Goal: Feedback & Contribution: Contribute content

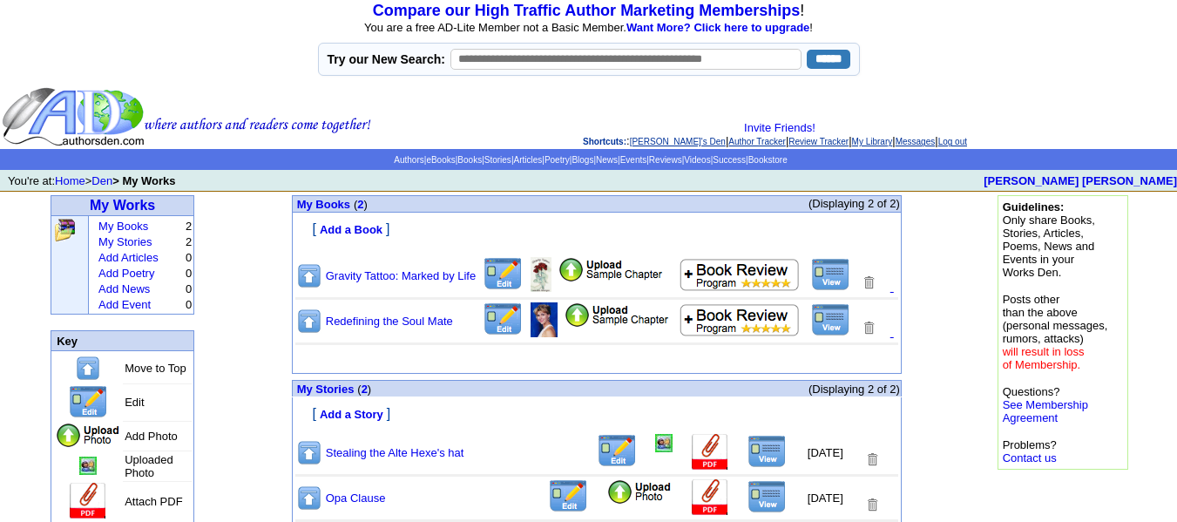
scroll to position [97, 0]
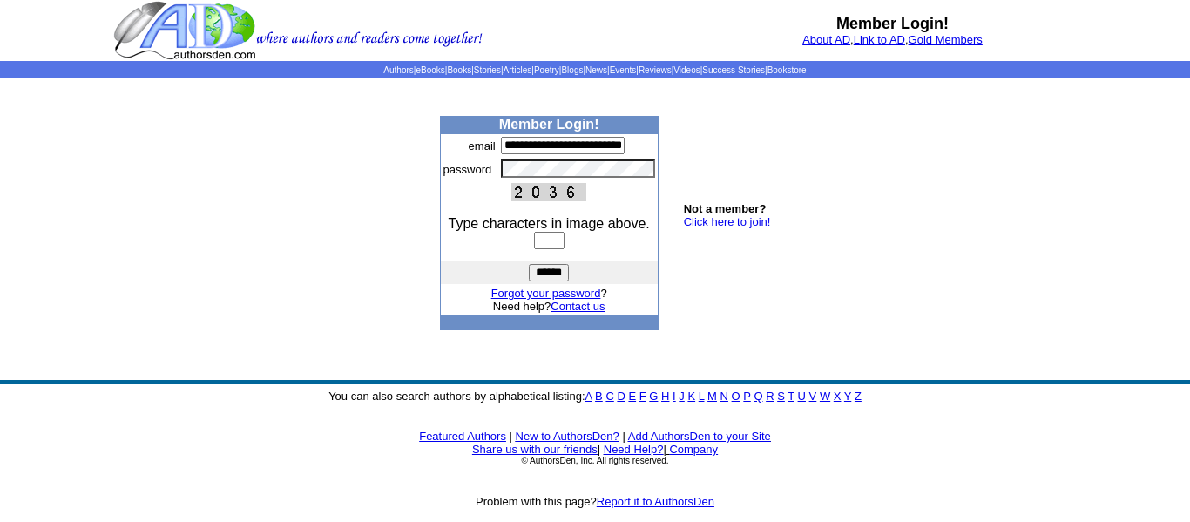
type input "**********"
click at [557, 240] on input "text" at bounding box center [549, 240] width 30 height 17
type input "****"
click at [554, 269] on input "******" at bounding box center [549, 272] width 40 height 17
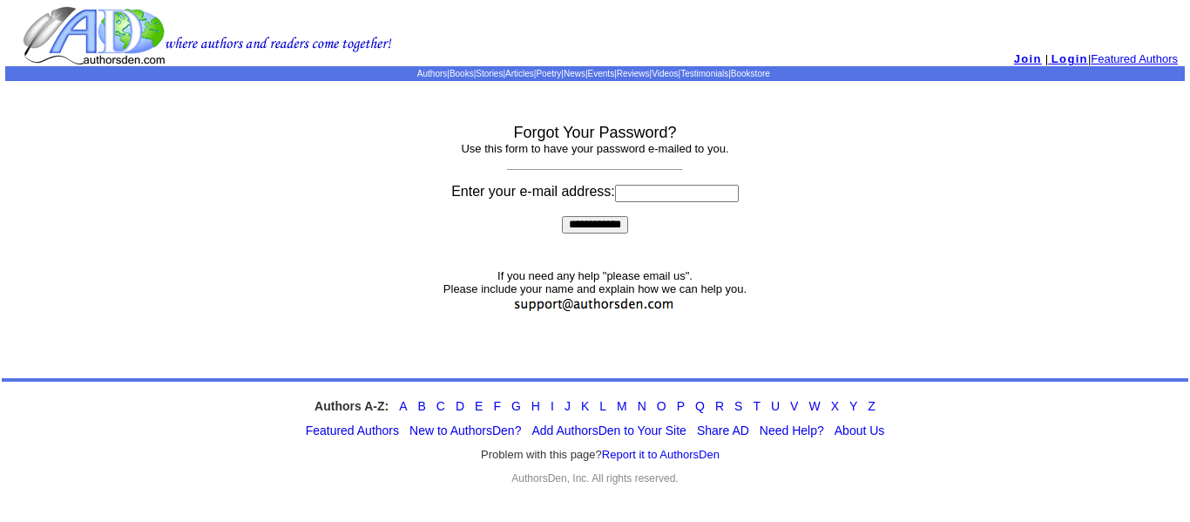
click at [647, 191] on input at bounding box center [677, 193] width 124 height 17
type input "**********"
click at [598, 226] on input "**********" at bounding box center [595, 224] width 66 height 17
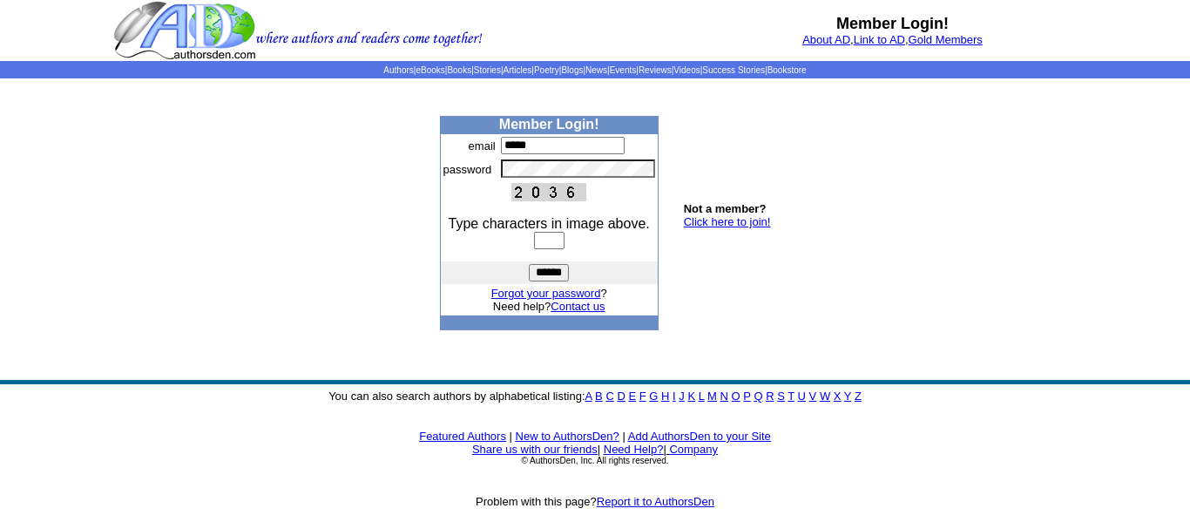
type input "**********"
click at [534, 155] on td "**********" at bounding box center [577, 145] width 159 height 23
click at [561, 239] on input "text" at bounding box center [549, 240] width 30 height 17
type input "****"
click at [557, 272] on input "******" at bounding box center [549, 272] width 40 height 17
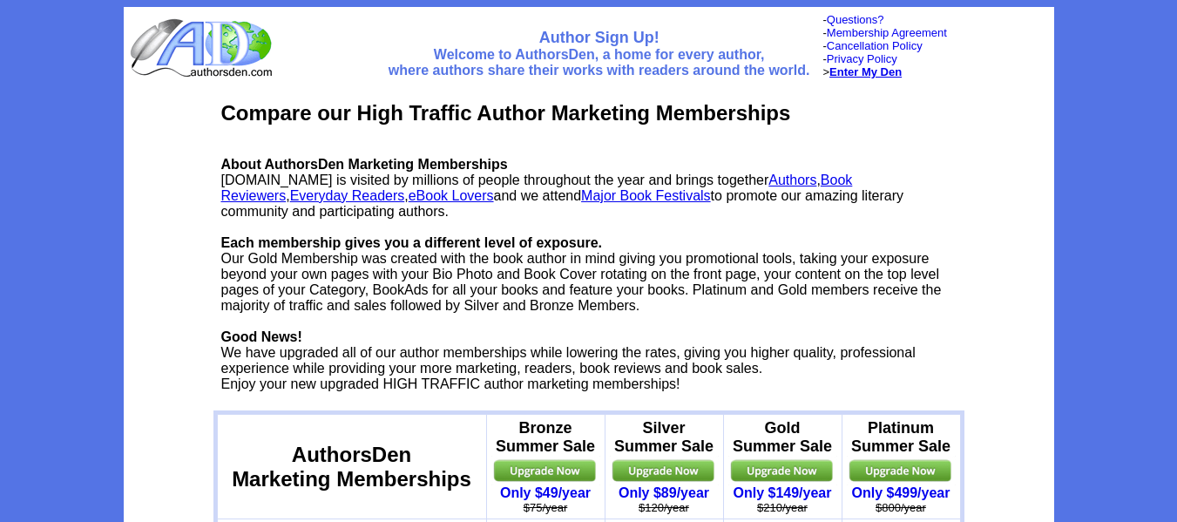
click at [854, 70] on b "Enter My Den" at bounding box center [865, 71] width 72 height 13
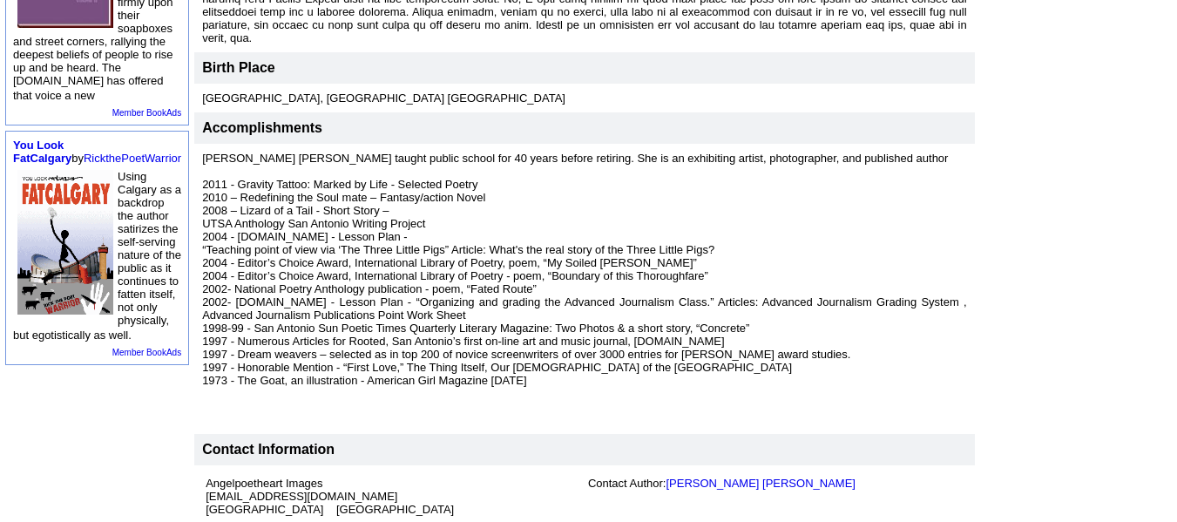
scroll to position [778, 0]
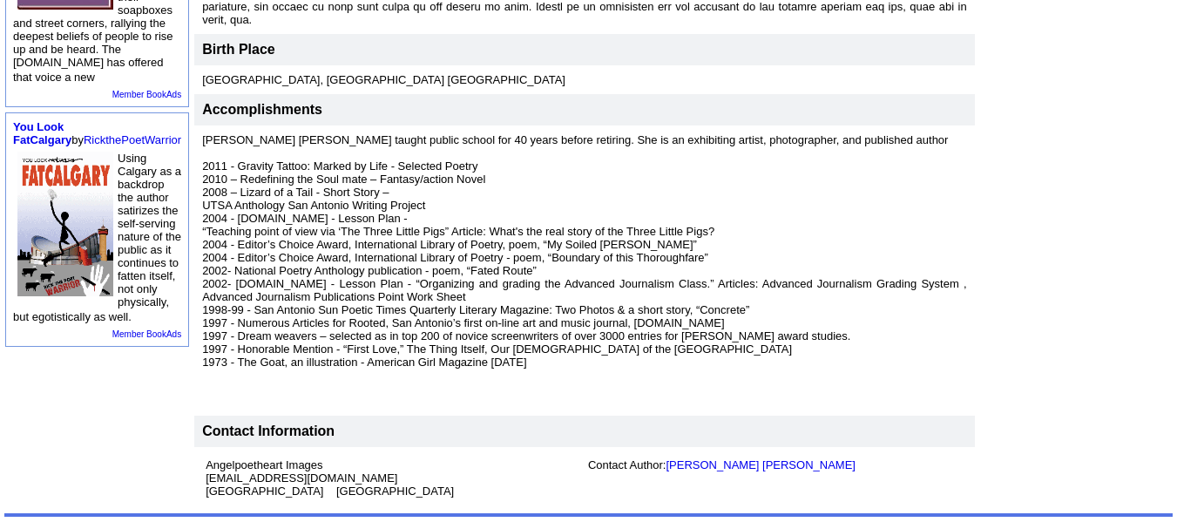
click at [758, 415] on td "Contact Information" at bounding box center [584, 430] width 780 height 31
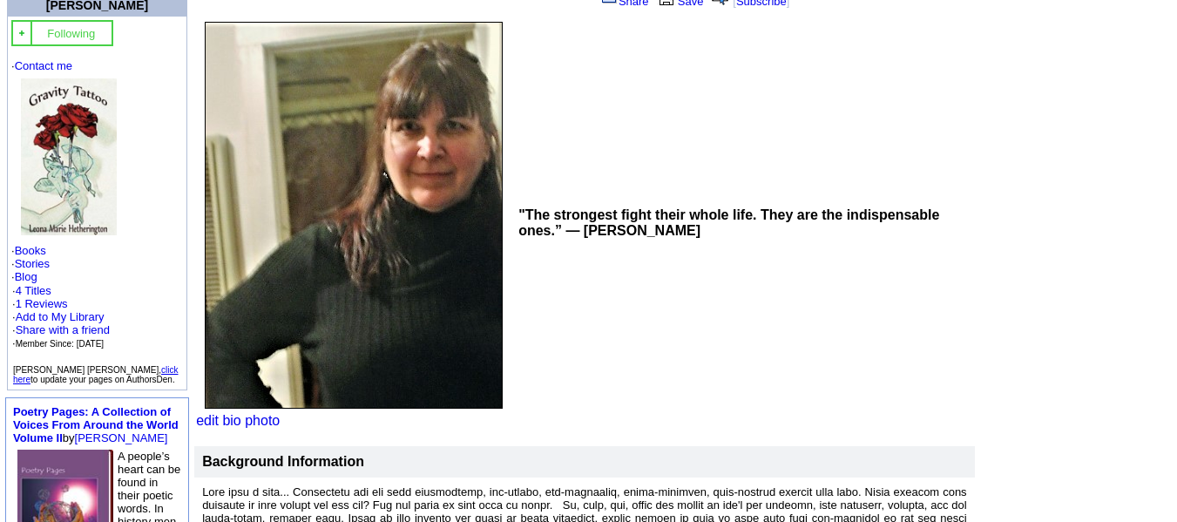
scroll to position [205, 0]
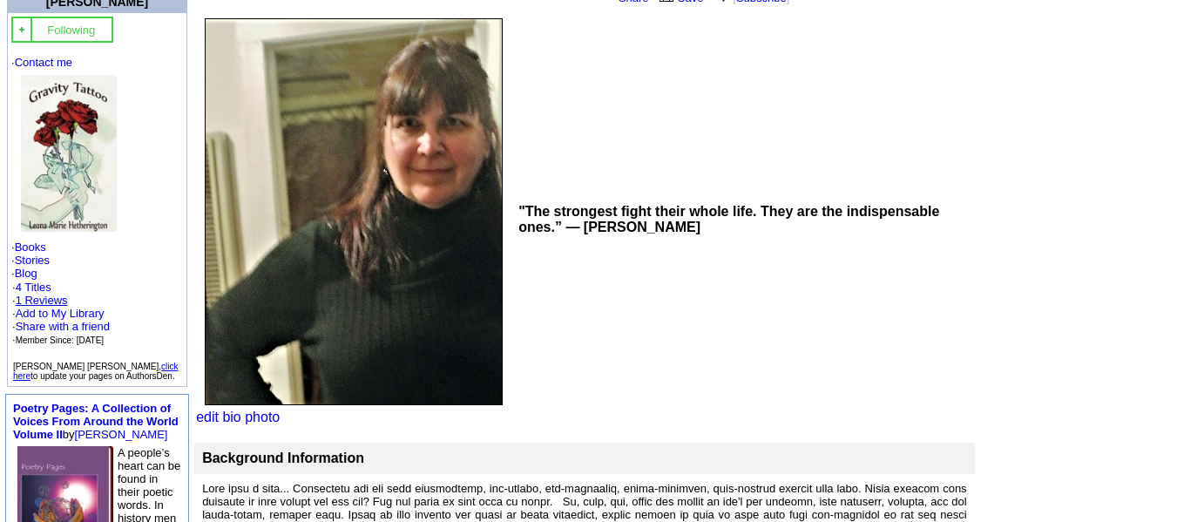
click at [40, 294] on link "1 Reviews" at bounding box center [42, 300] width 52 height 13
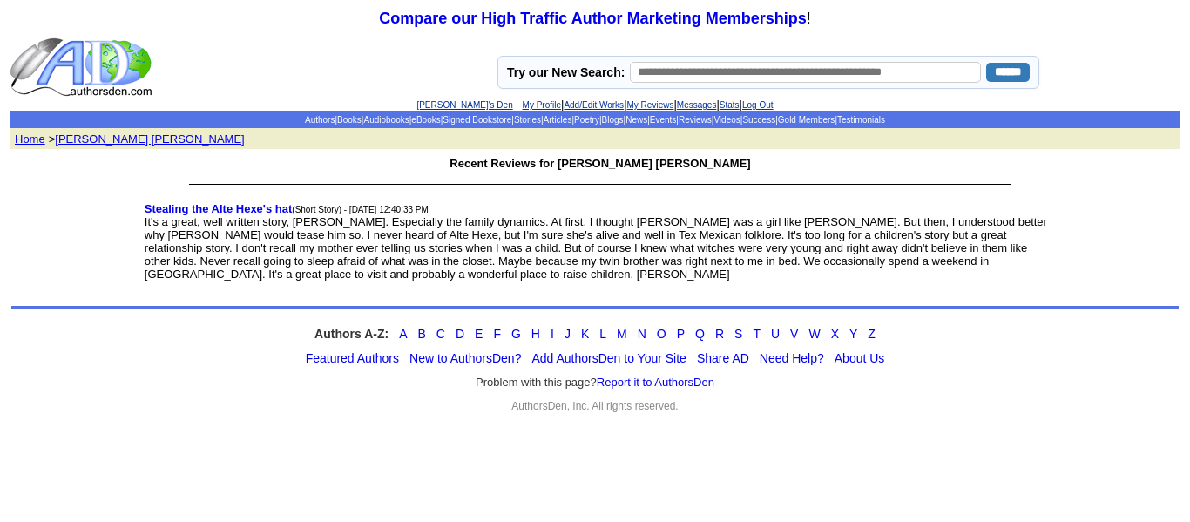
click at [466, 108] on link "[PERSON_NAME]'s Den" at bounding box center [464, 105] width 96 height 10
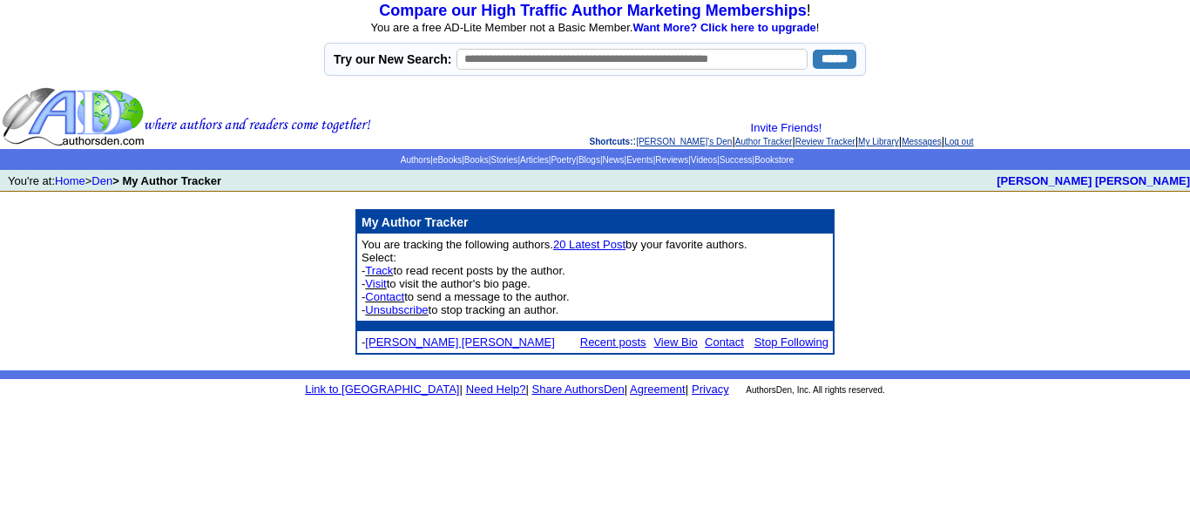
click at [625, 246] on link "20 Latest Post" at bounding box center [589, 244] width 72 height 13
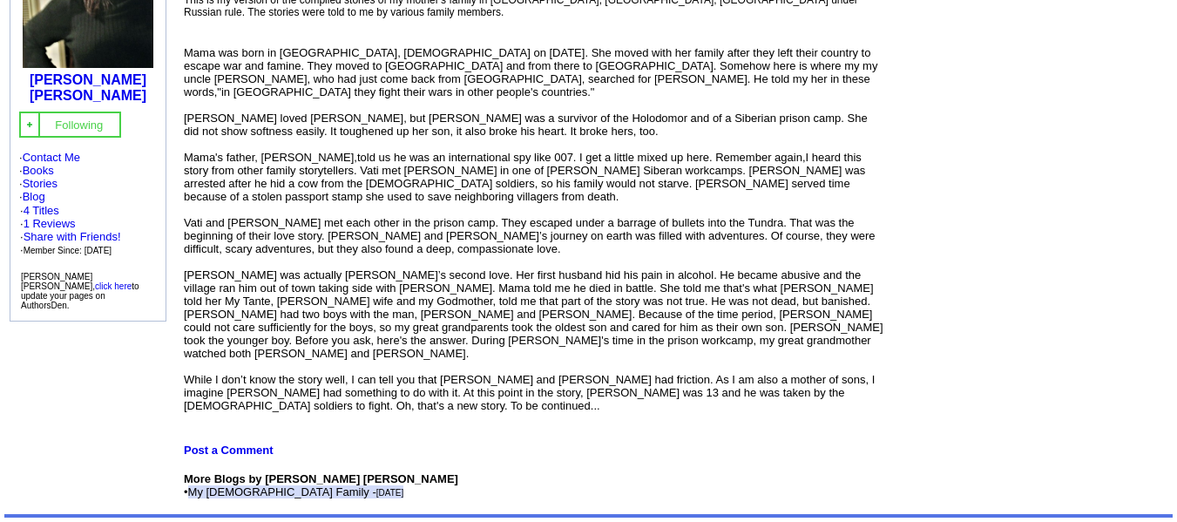
scroll to position [300, 0]
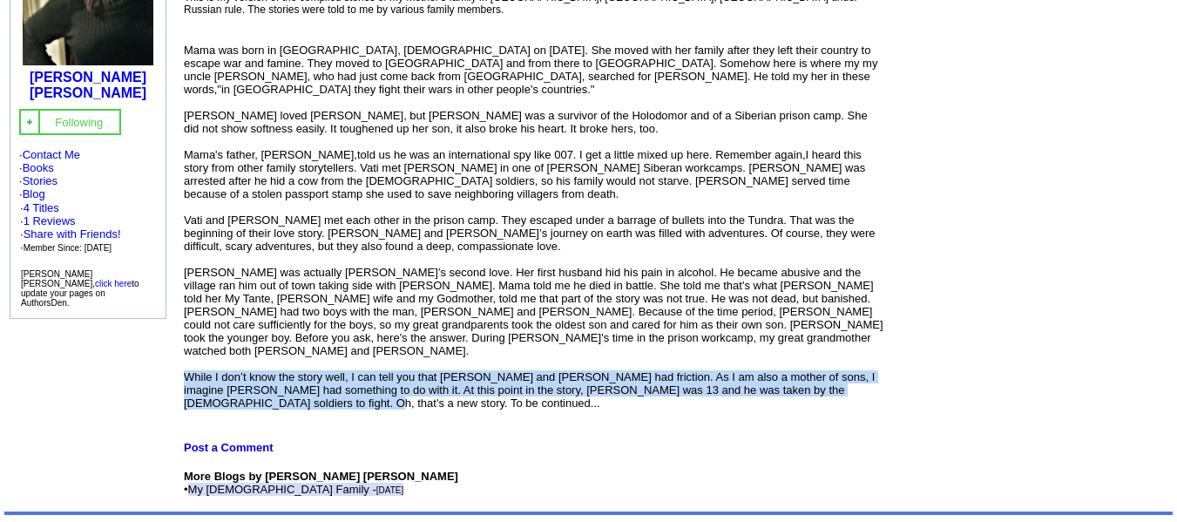
drag, startPoint x: 183, startPoint y: 320, endPoint x: 253, endPoint y: 349, distance: 76.5
click at [253, 349] on td "Blogs by [PERSON_NAME] [PERSON_NAME] My Ukrainian Family [DATE] 3:47:34 PM [ Fl…" at bounding box center [533, 190] width 707 height 617
copy span "While I don’t know the story well, I can tell you that [PERSON_NAME] and [PERSO…"
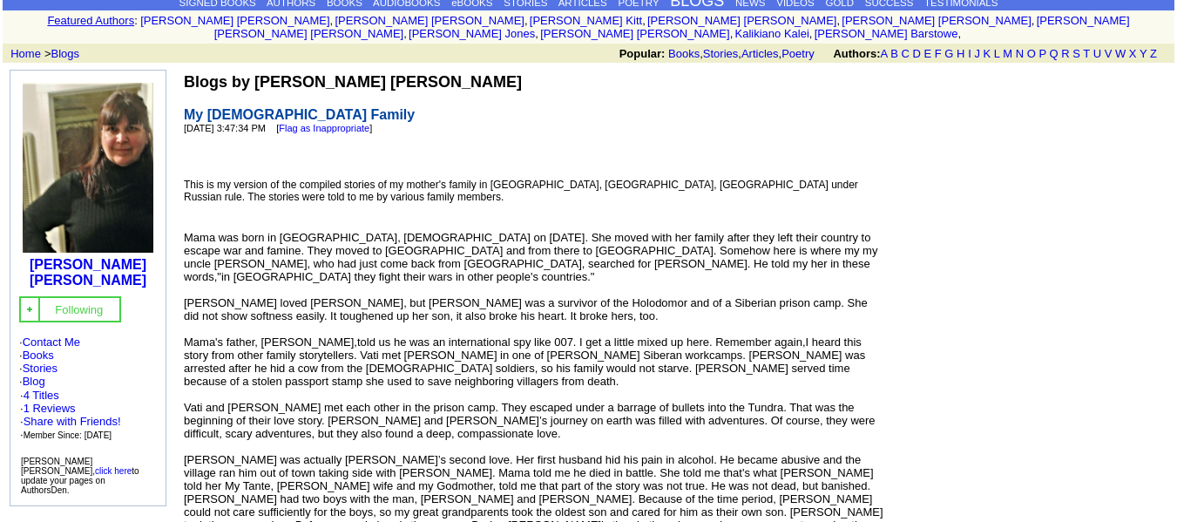
scroll to position [109, 0]
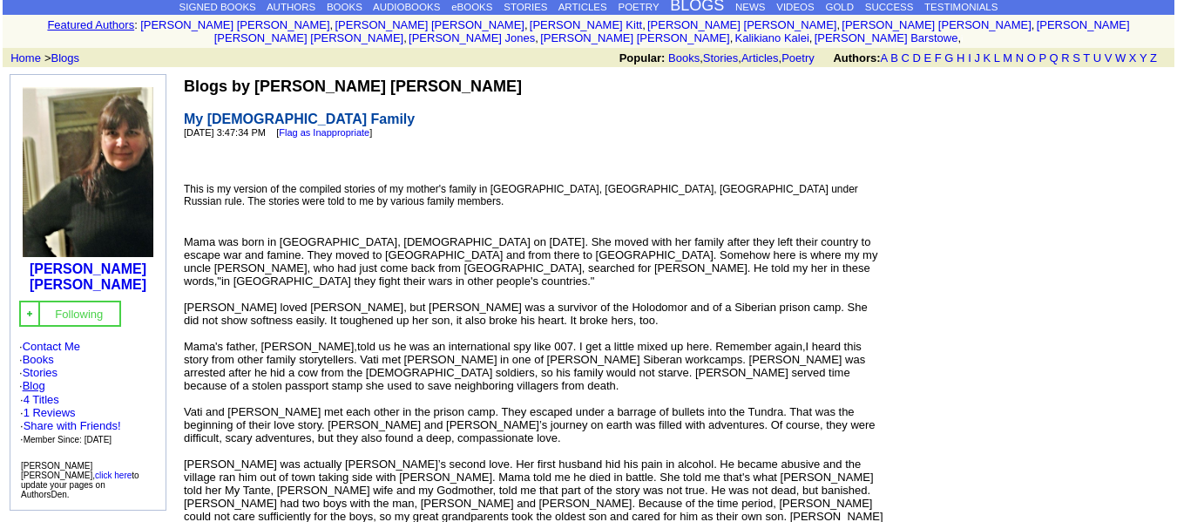
click at [41, 379] on link "Blog" at bounding box center [34, 385] width 23 height 13
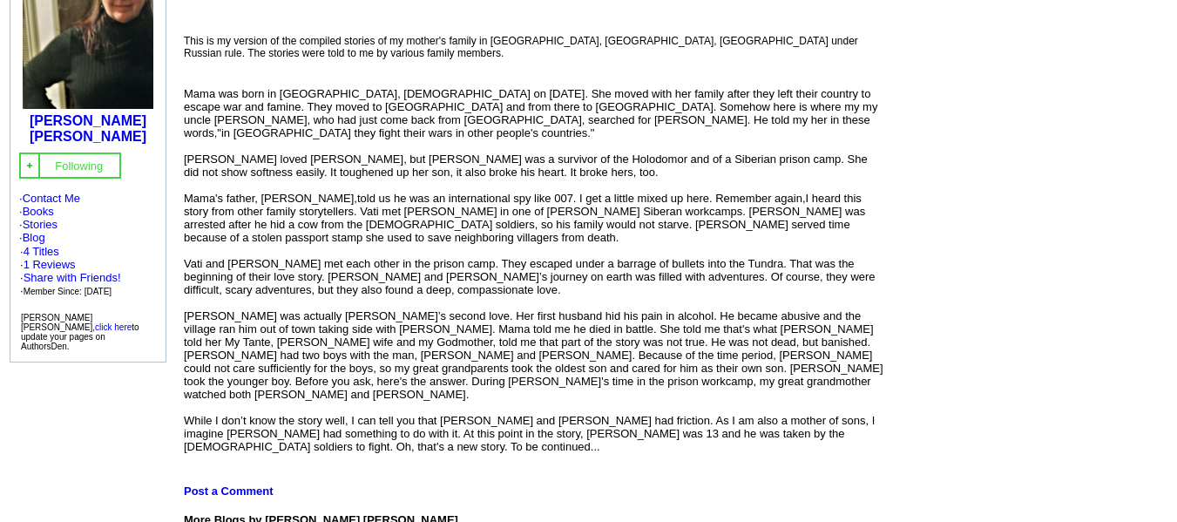
scroll to position [260, 0]
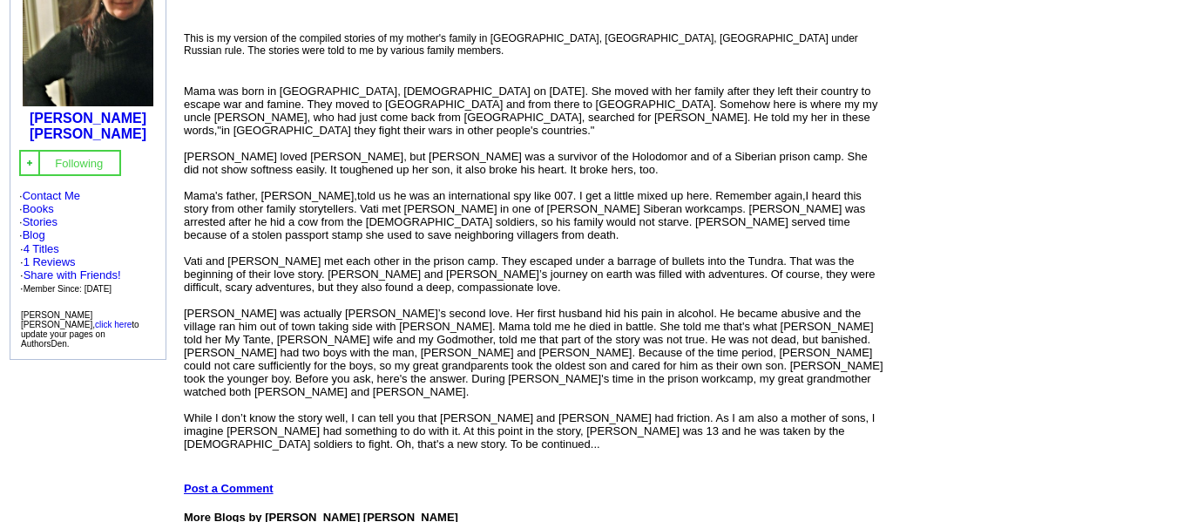
click at [250, 482] on link "Post a Comment" at bounding box center [229, 488] width 90 height 13
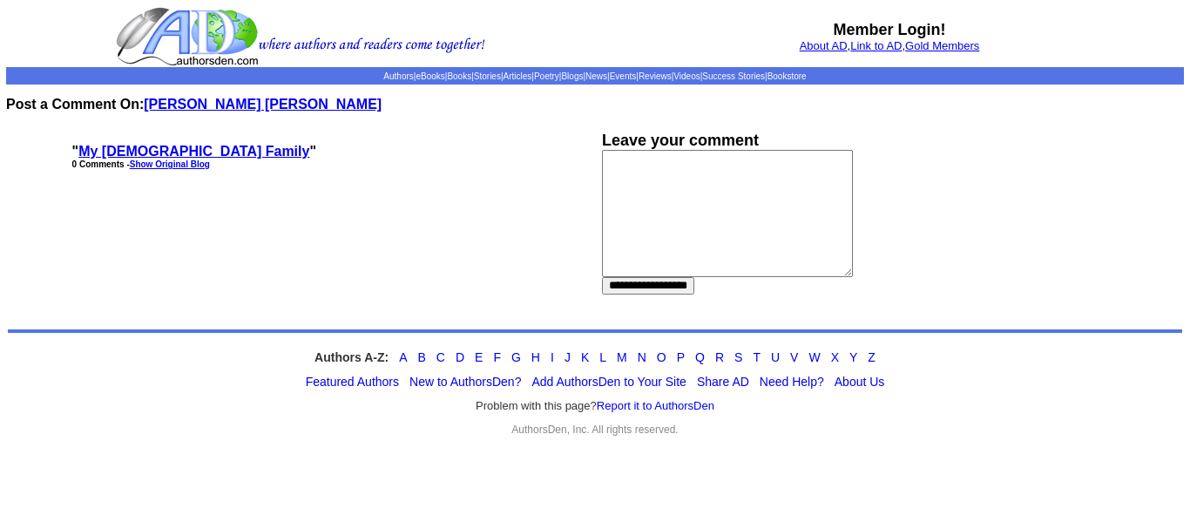
click at [175, 161] on link "Show Original Blog" at bounding box center [170, 164] width 80 height 10
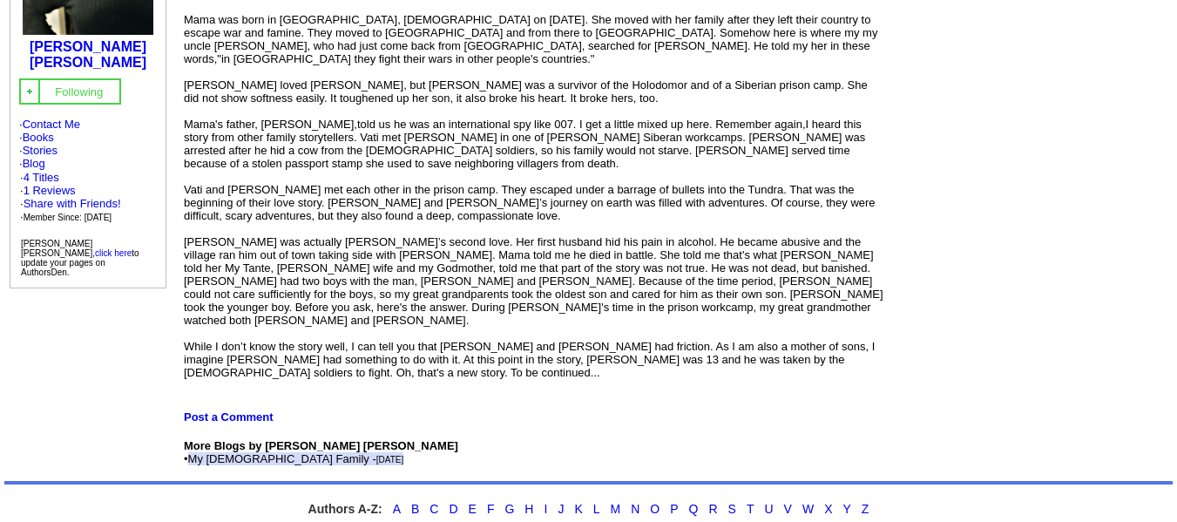
scroll to position [332, 0]
click at [247, 409] on link "Post a Comment" at bounding box center [229, 415] width 90 height 13
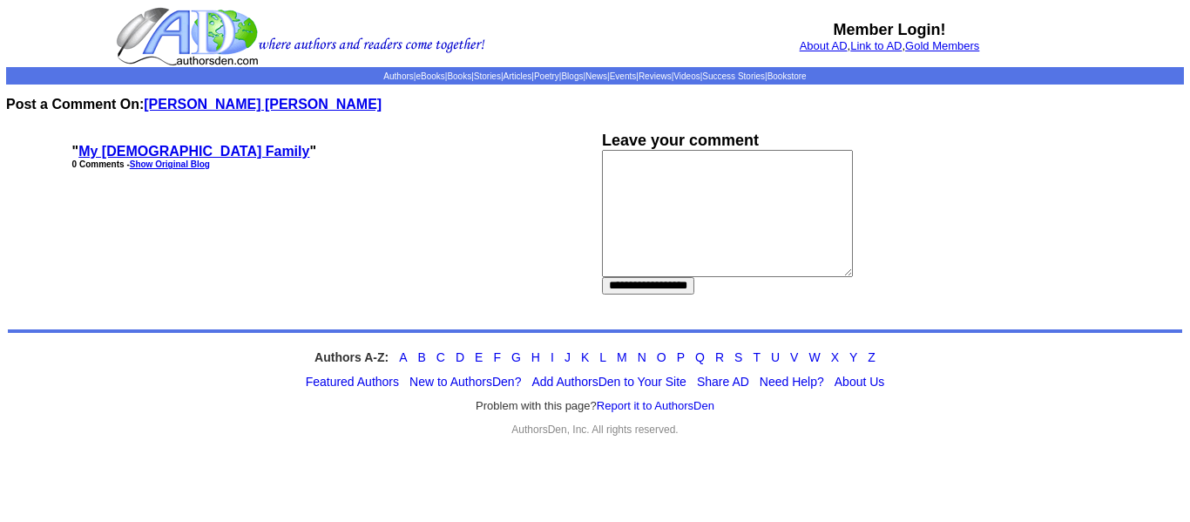
click at [670, 186] on textarea at bounding box center [727, 213] width 251 height 127
paste textarea "**********"
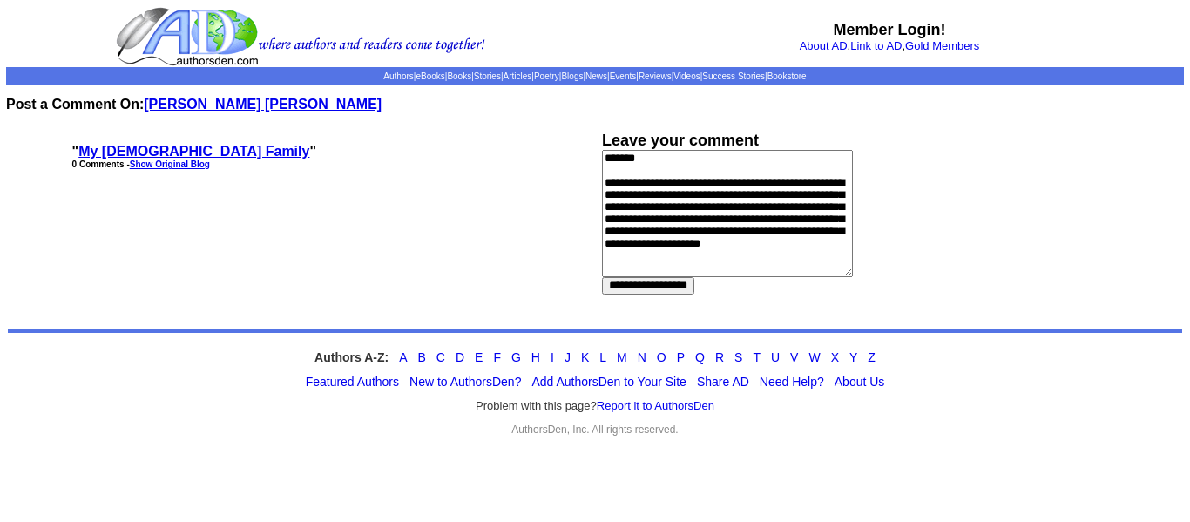
click at [614, 182] on textarea "**********" at bounding box center [727, 213] width 251 height 127
click at [666, 226] on textarea "**********" at bounding box center [727, 213] width 251 height 127
click at [788, 253] on textarea "**********" at bounding box center [727, 213] width 251 height 127
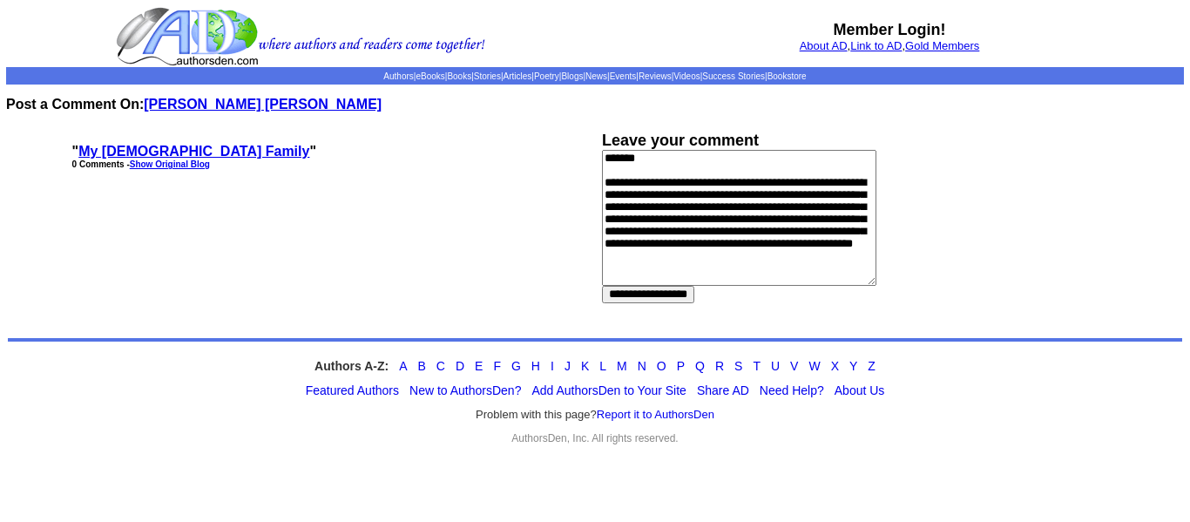
scroll to position [26, 0]
click at [685, 275] on textarea "**********" at bounding box center [739, 218] width 274 height 136
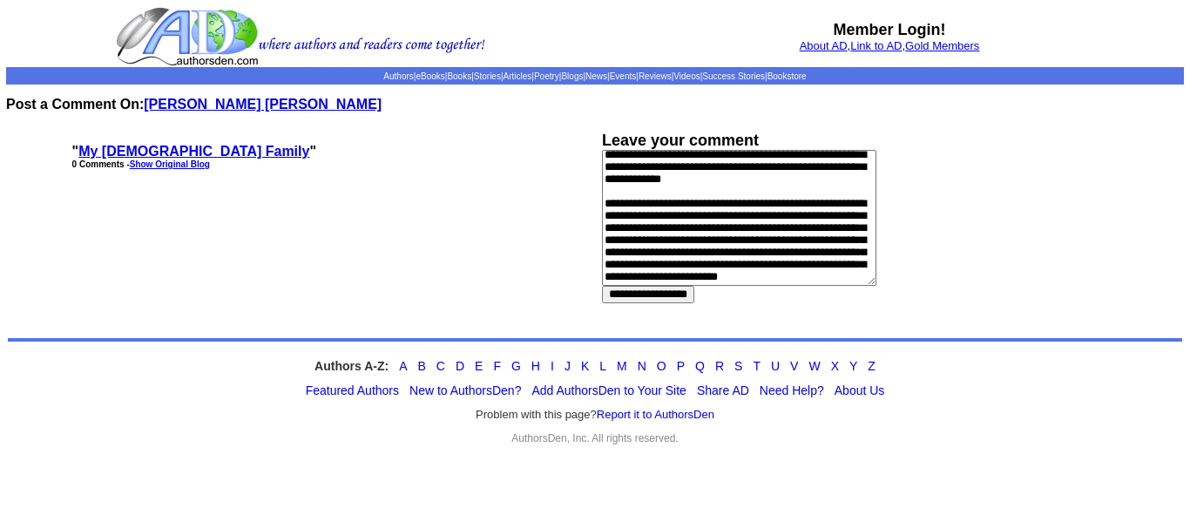
scroll to position [338, 0]
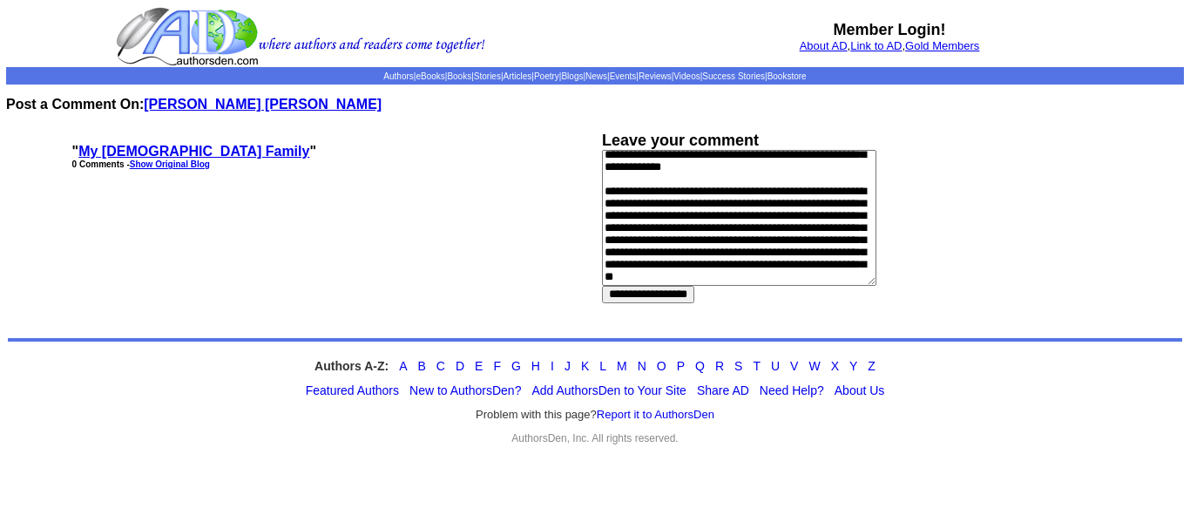
click at [664, 187] on textarea at bounding box center [739, 218] width 274 height 136
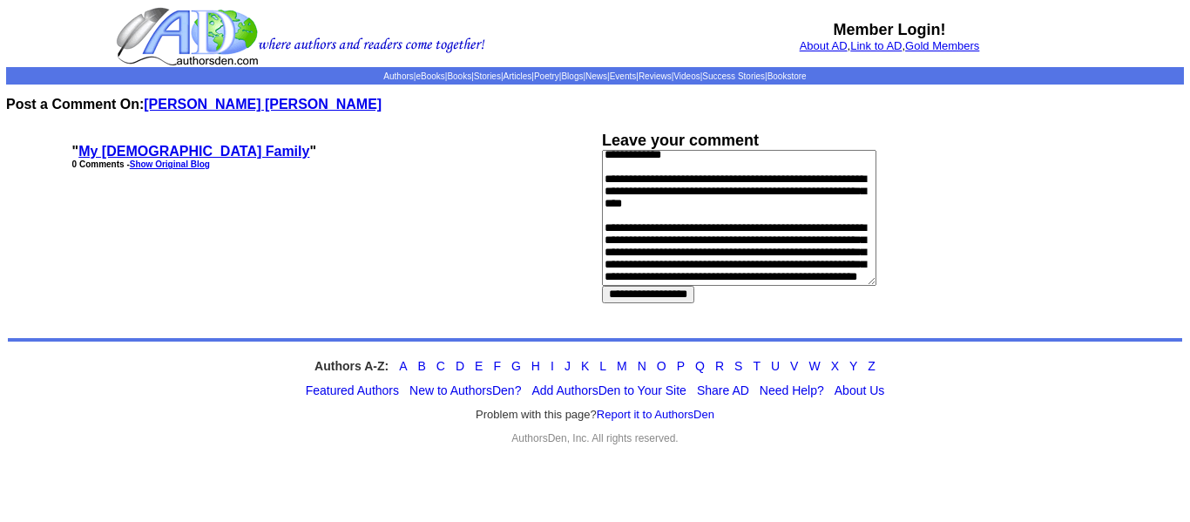
scroll to position [366, 0]
click at [643, 197] on textarea at bounding box center [739, 218] width 274 height 136
click at [793, 213] on textarea at bounding box center [739, 218] width 274 height 136
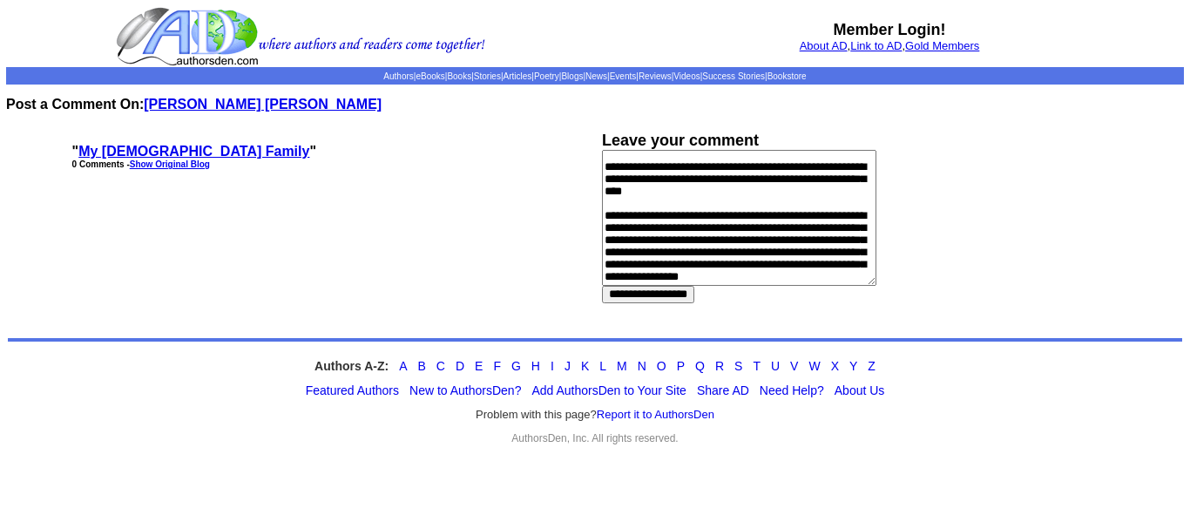
scroll to position [379, 0]
click at [793, 213] on textarea at bounding box center [739, 218] width 274 height 136
click at [796, 239] on textarea at bounding box center [739, 218] width 274 height 136
click at [746, 267] on textarea at bounding box center [739, 218] width 274 height 136
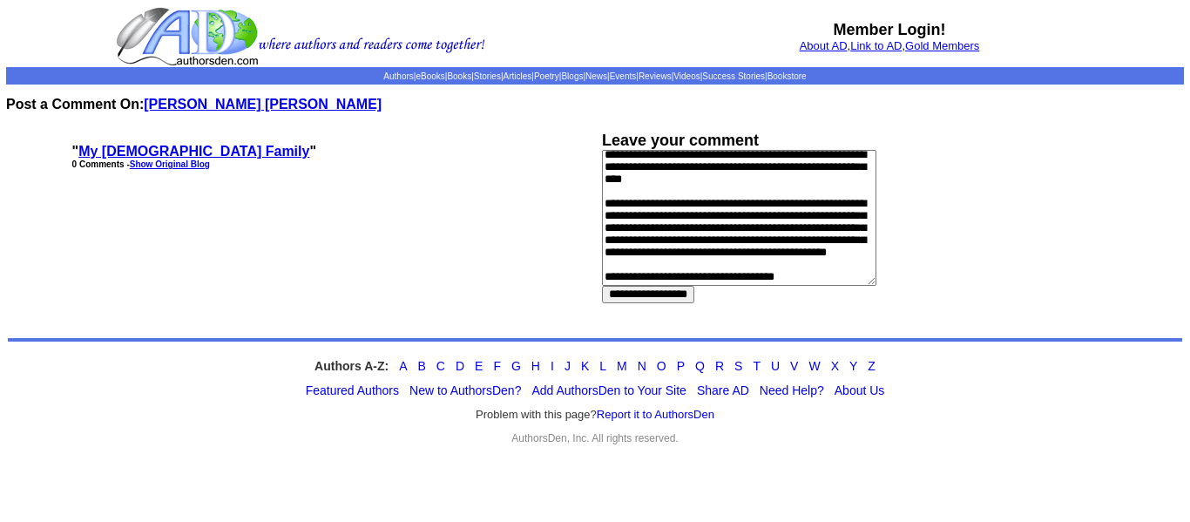
scroll to position [392, 0]
click at [707, 278] on textarea at bounding box center [739, 218] width 274 height 136
click at [847, 281] on textarea at bounding box center [739, 218] width 274 height 136
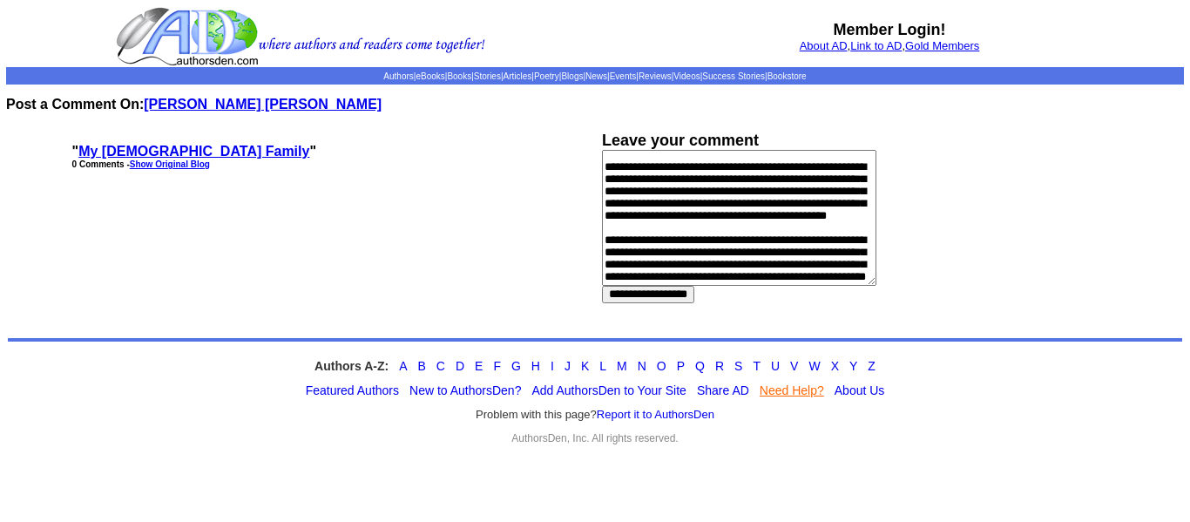
scroll to position [470, 0]
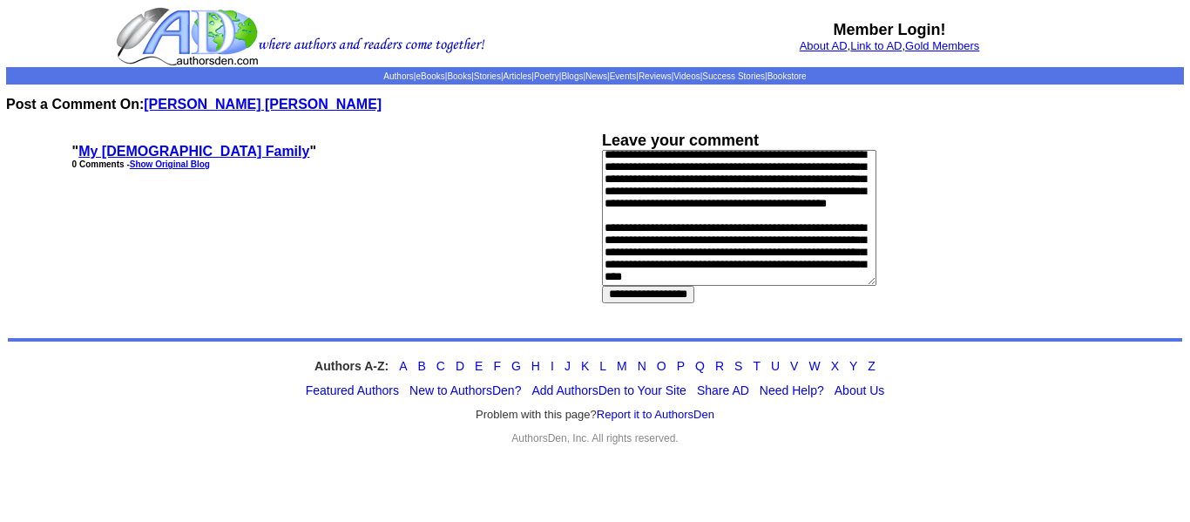
click at [732, 202] on textarea at bounding box center [739, 218] width 274 height 136
click at [791, 204] on textarea at bounding box center [739, 218] width 274 height 136
click at [834, 198] on textarea at bounding box center [739, 218] width 274 height 136
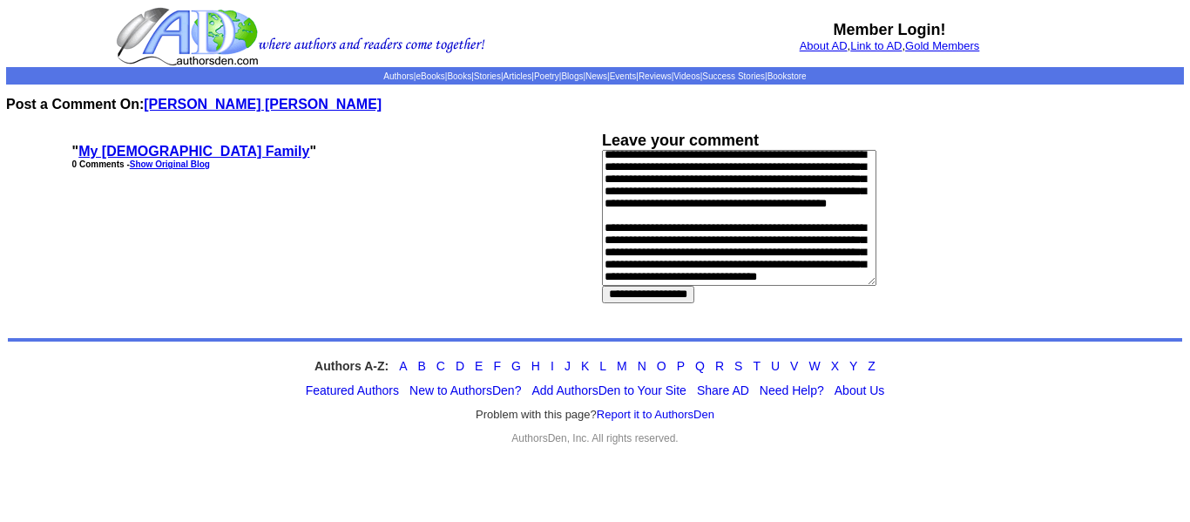
click at [834, 198] on textarea at bounding box center [739, 218] width 274 height 136
click at [849, 210] on textarea at bounding box center [739, 218] width 274 height 136
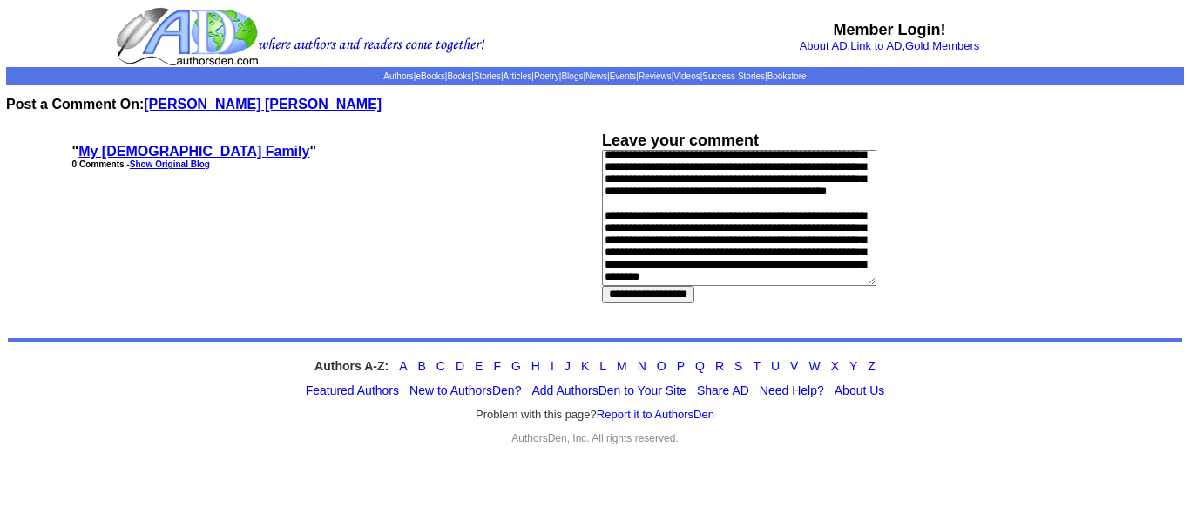
scroll to position [496, 0]
click at [763, 242] on textarea at bounding box center [739, 218] width 274 height 136
click at [741, 300] on div "**********" at bounding box center [860, 218] width 516 height 172
click at [847, 250] on textarea at bounding box center [739, 218] width 274 height 136
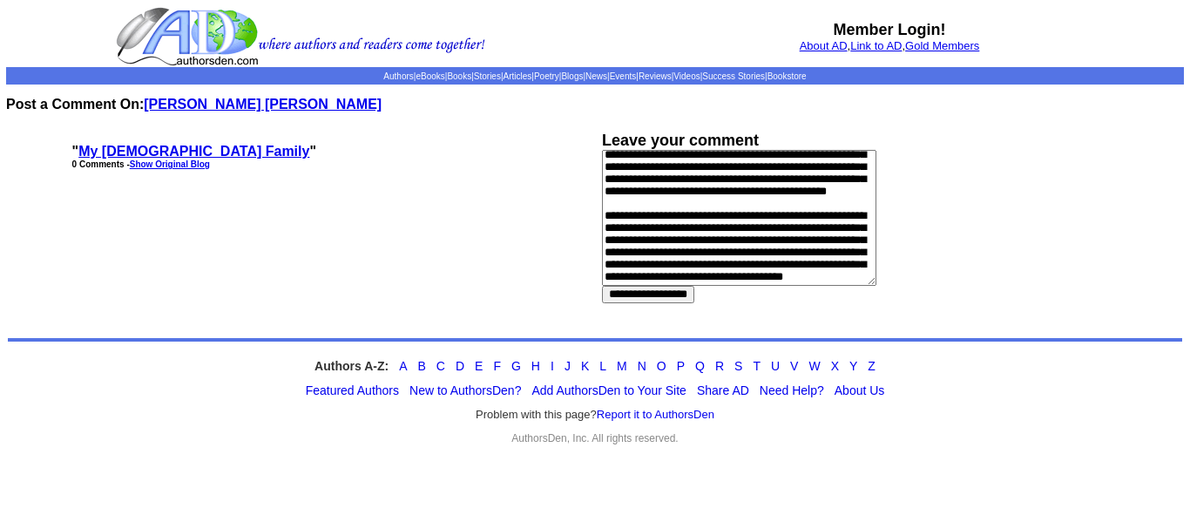
scroll to position [510, 0]
click at [795, 267] on textarea at bounding box center [739, 218] width 274 height 136
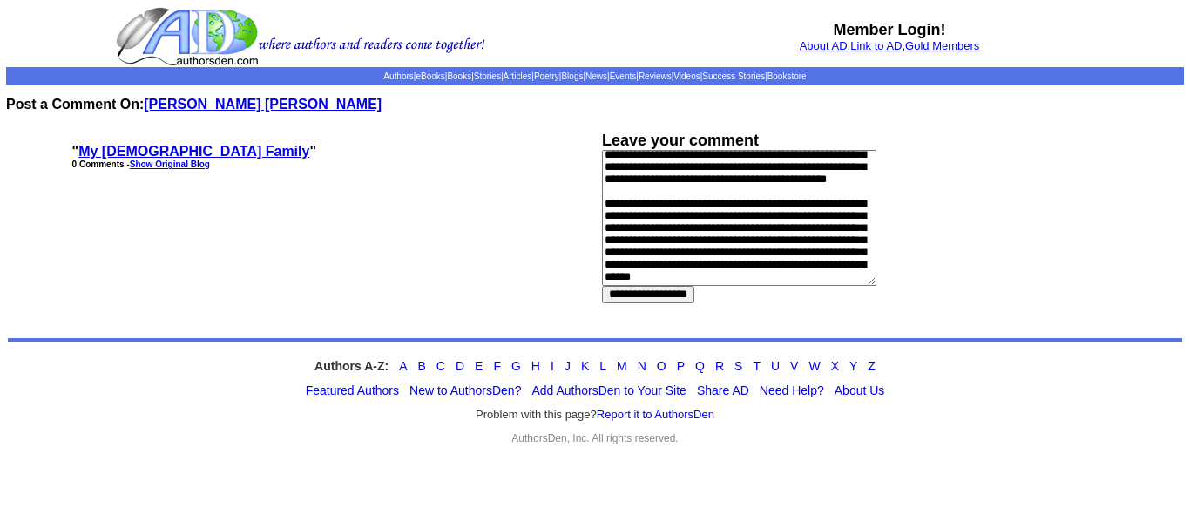
click at [720, 280] on textarea at bounding box center [739, 218] width 274 height 136
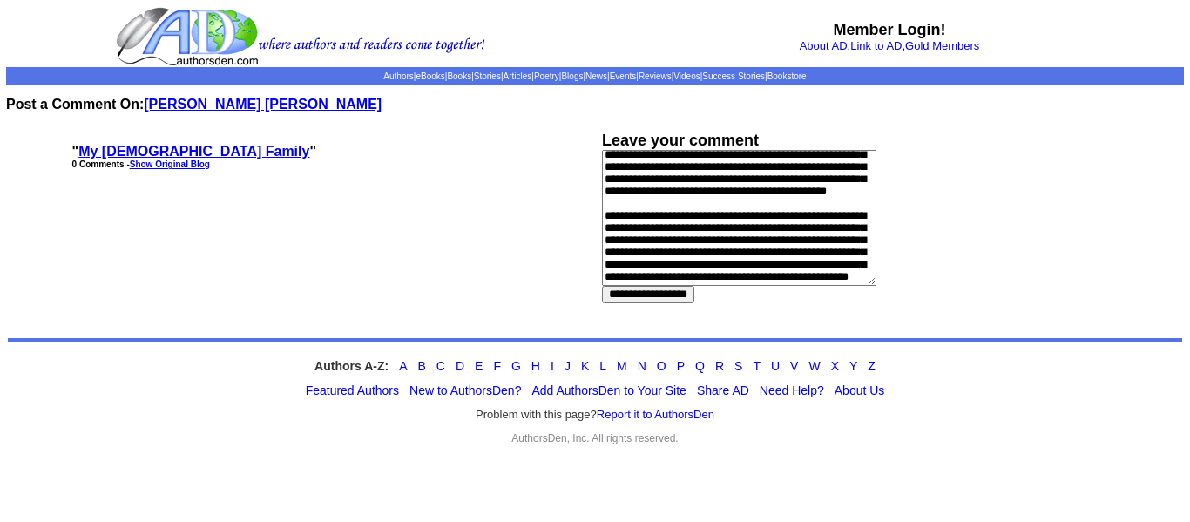
click at [732, 278] on textarea at bounding box center [739, 218] width 274 height 136
click at [616, 273] on textarea at bounding box center [739, 218] width 274 height 136
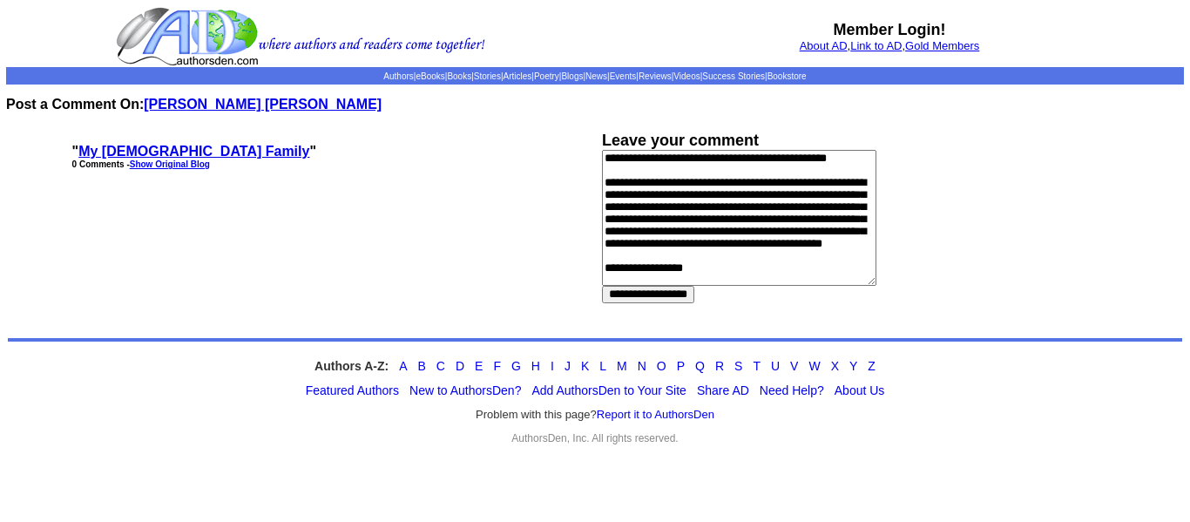
scroll to position [312, 0]
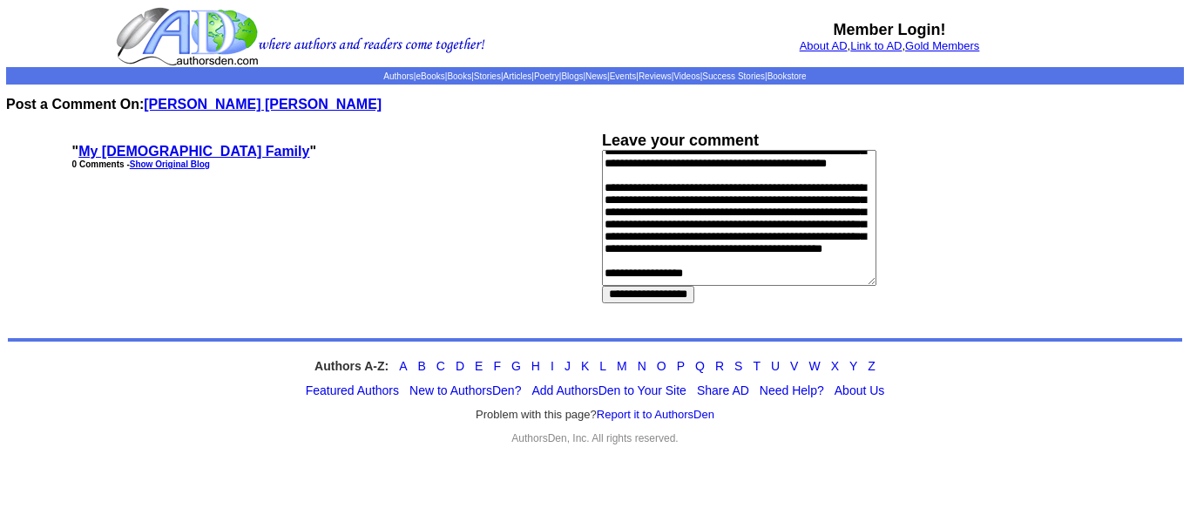
click at [786, 198] on textarea at bounding box center [739, 218] width 274 height 136
click at [766, 218] on textarea at bounding box center [739, 218] width 274 height 136
click at [623, 244] on textarea at bounding box center [739, 218] width 274 height 136
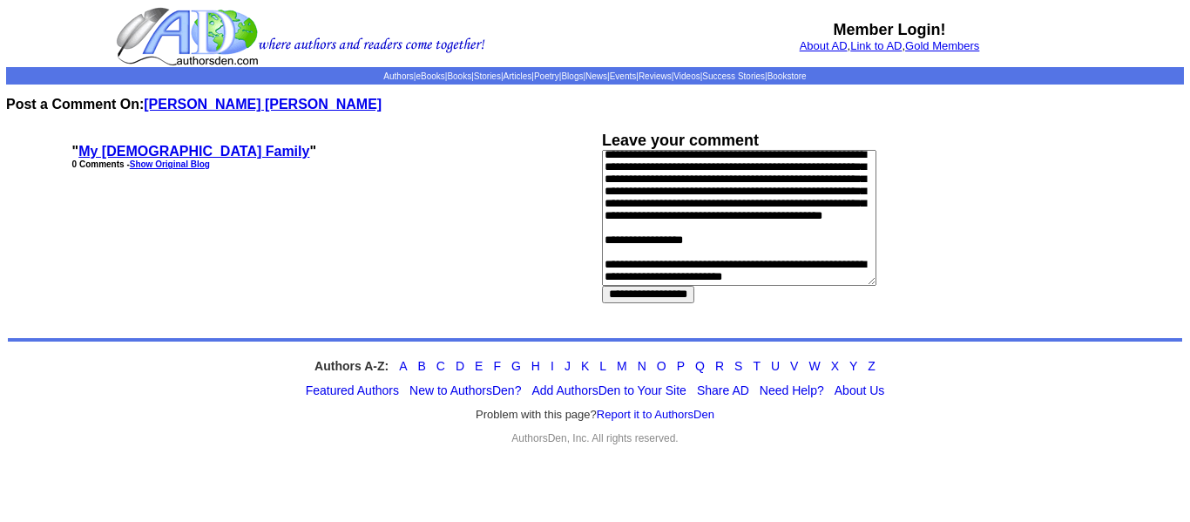
scroll to position [387, 0]
click at [812, 181] on textarea at bounding box center [739, 218] width 274 height 136
click at [672, 205] on textarea at bounding box center [739, 218] width 274 height 136
click at [726, 206] on textarea at bounding box center [739, 218] width 274 height 136
click at [850, 219] on textarea at bounding box center [739, 218] width 274 height 136
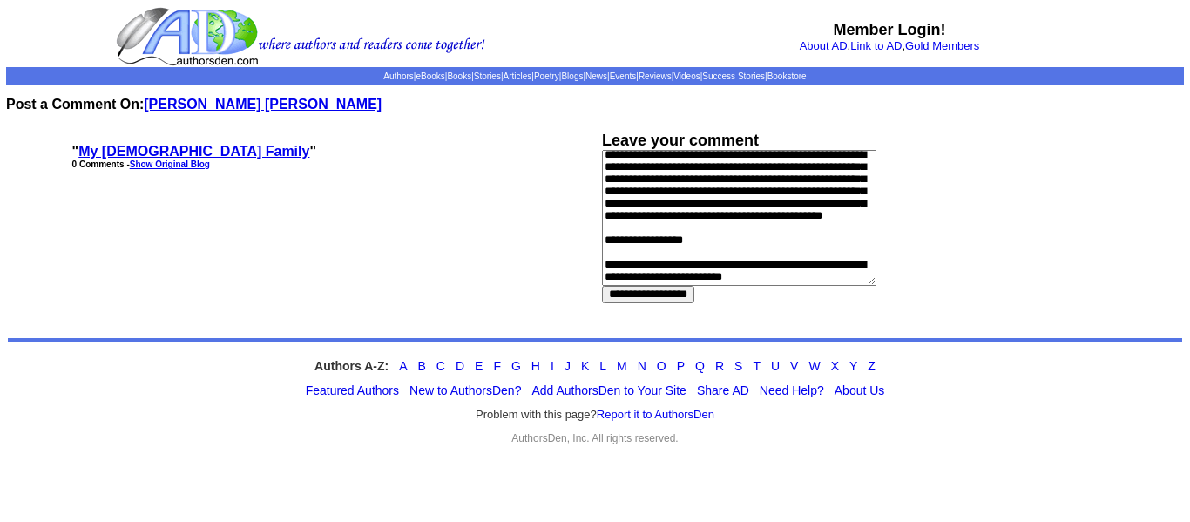
click at [846, 226] on textarea at bounding box center [739, 218] width 274 height 136
click at [684, 273] on textarea at bounding box center [739, 218] width 274 height 136
click at [709, 213] on textarea at bounding box center [739, 218] width 274 height 136
click at [845, 231] on textarea at bounding box center [739, 218] width 274 height 136
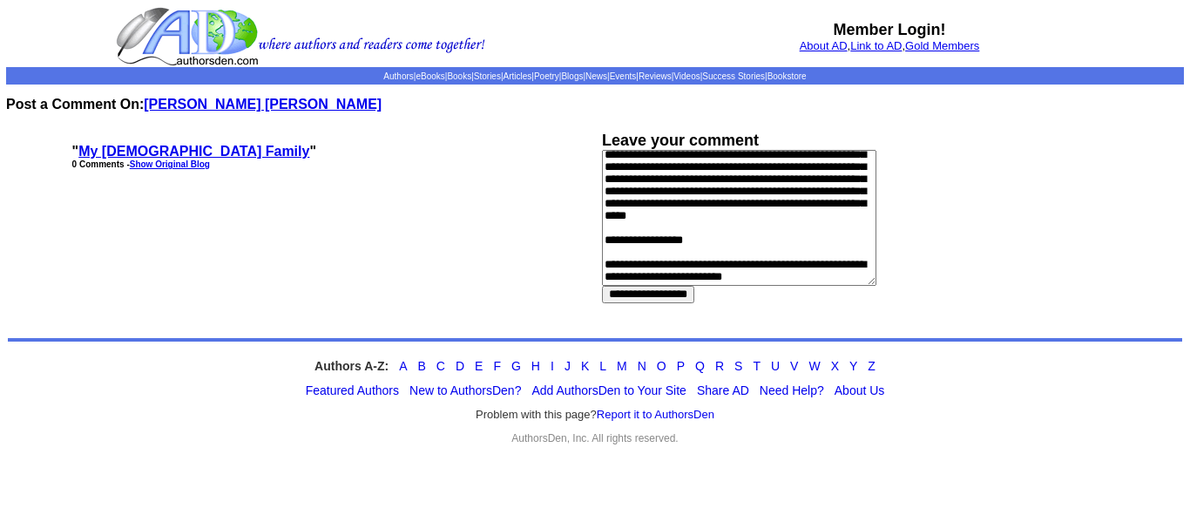
click at [704, 245] on textarea at bounding box center [739, 218] width 274 height 136
click at [969, 192] on div "**********" at bounding box center [860, 218] width 516 height 172
click at [745, 252] on textarea at bounding box center [739, 218] width 274 height 136
click at [667, 269] on textarea at bounding box center [739, 218] width 274 height 136
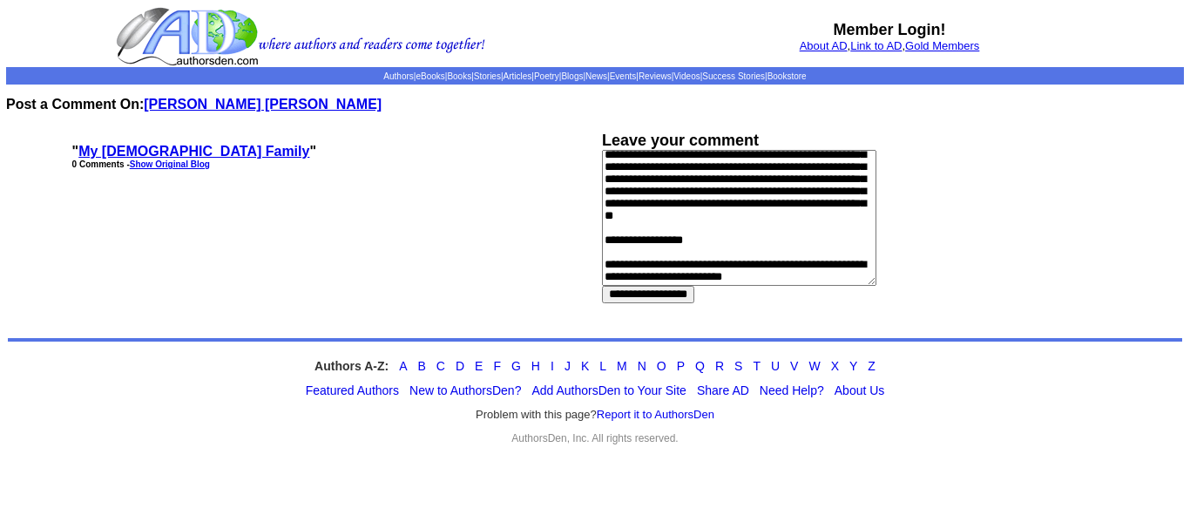
click at [702, 227] on textarea at bounding box center [739, 218] width 274 height 136
click at [686, 216] on textarea at bounding box center [739, 218] width 274 height 136
click at [1000, 174] on div "**********" at bounding box center [860, 218] width 516 height 172
click at [720, 269] on textarea at bounding box center [739, 218] width 274 height 136
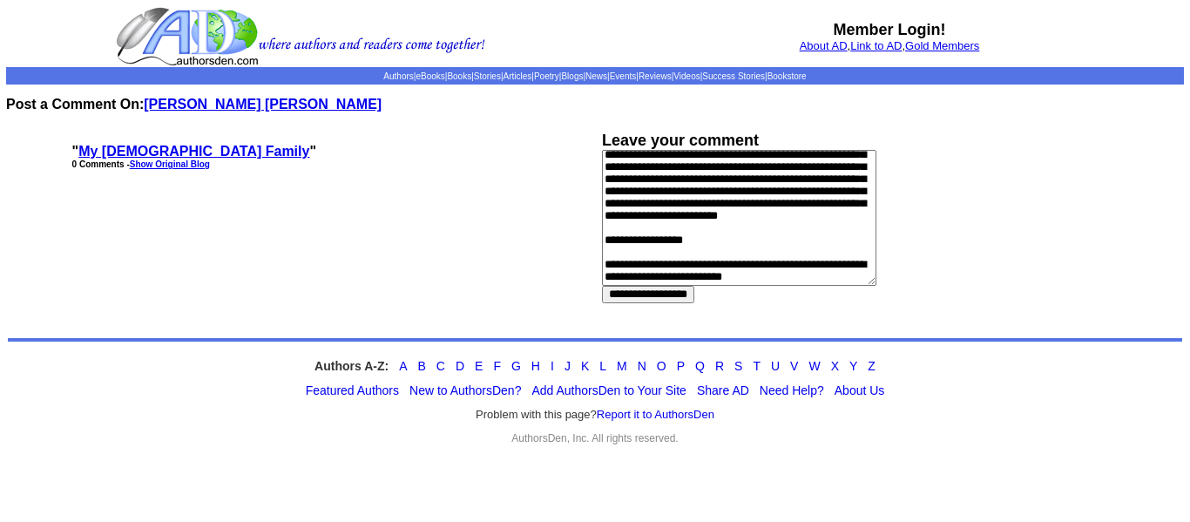
click at [721, 280] on textarea at bounding box center [739, 218] width 274 height 136
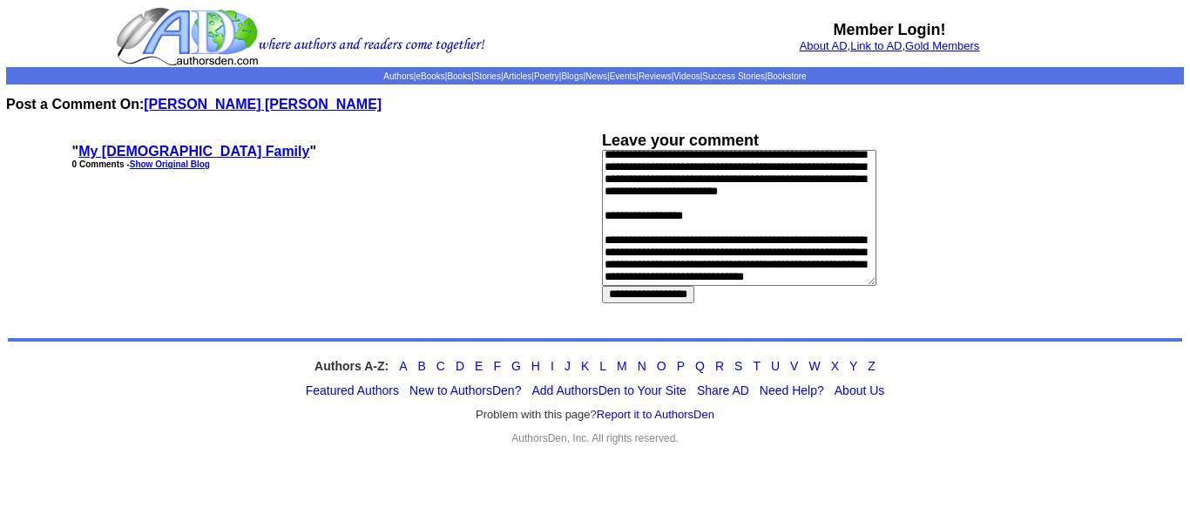
scroll to position [665, 0]
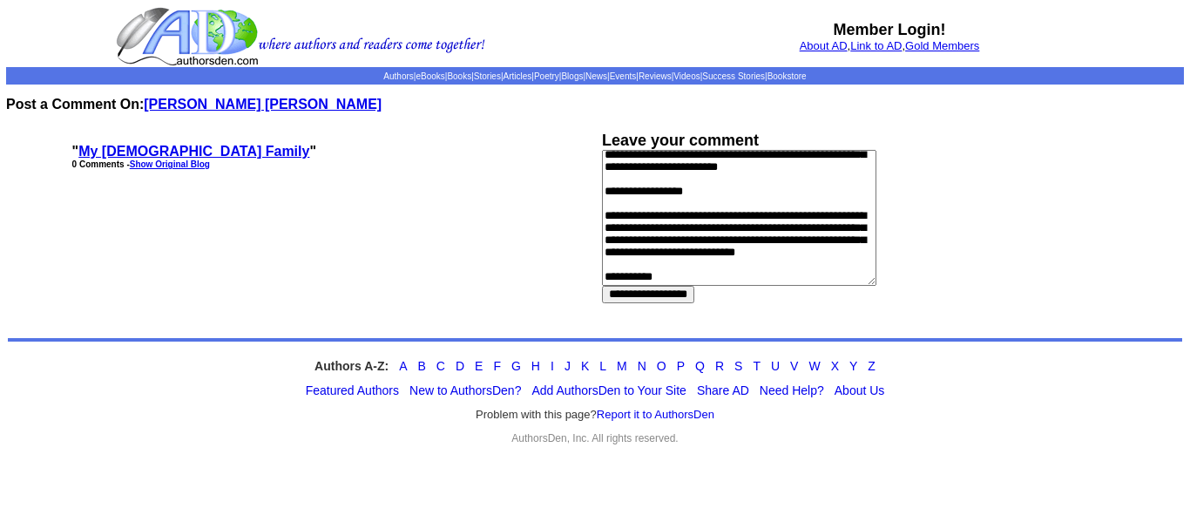
click at [734, 253] on textarea at bounding box center [739, 218] width 274 height 136
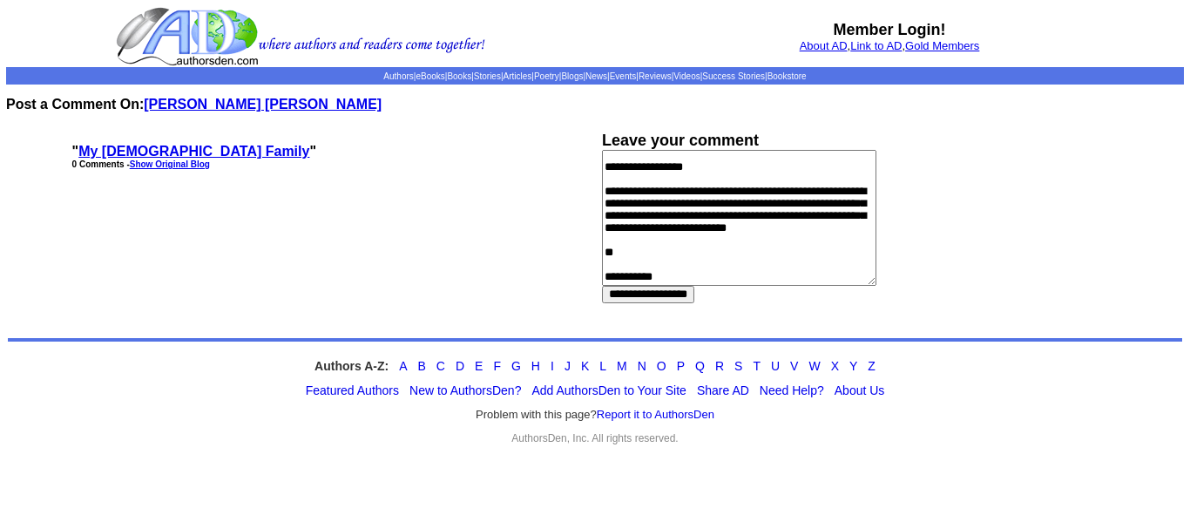
click at [734, 253] on textarea at bounding box center [739, 218] width 274 height 136
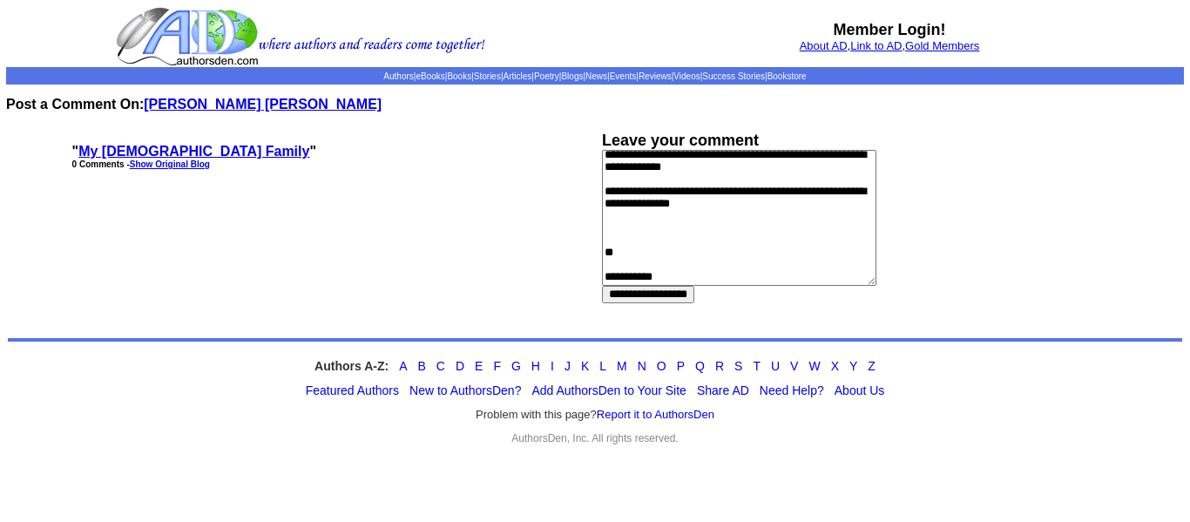
scroll to position [1109, 0]
click at [820, 213] on textarea at bounding box center [739, 218] width 274 height 136
click at [825, 268] on textarea at bounding box center [739, 218] width 274 height 136
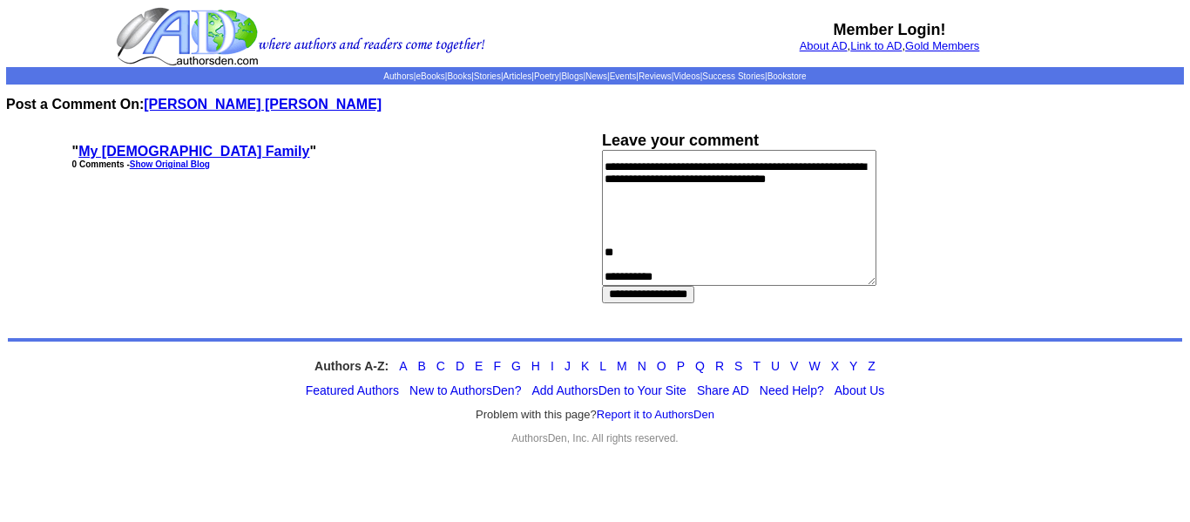
scroll to position [1213, 0]
click at [766, 328] on td "**********" at bounding box center [595, 224] width 1190 height 212
click at [795, 280] on textarea at bounding box center [739, 218] width 274 height 136
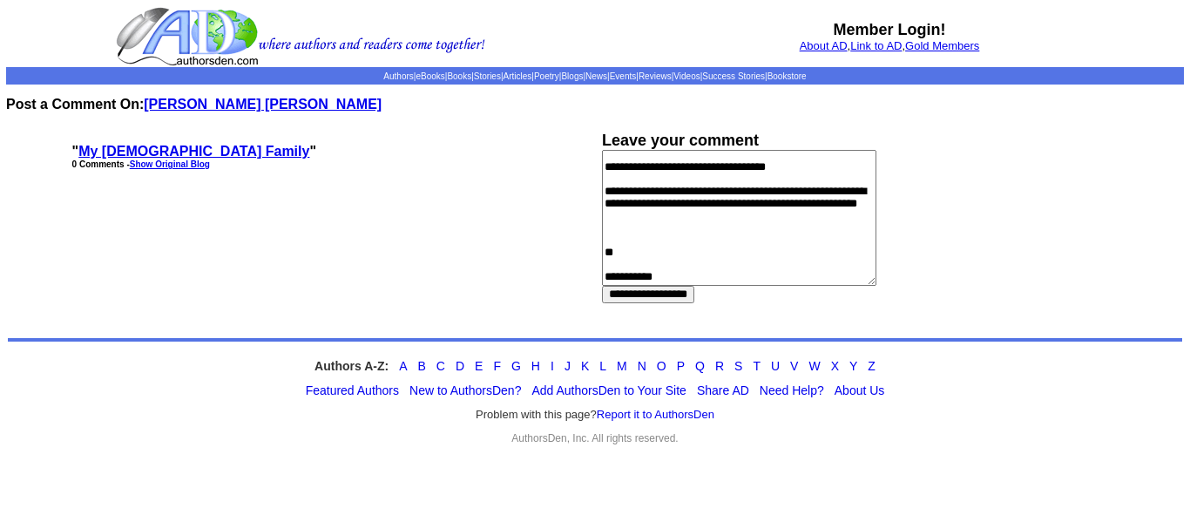
scroll to position [1279, 0]
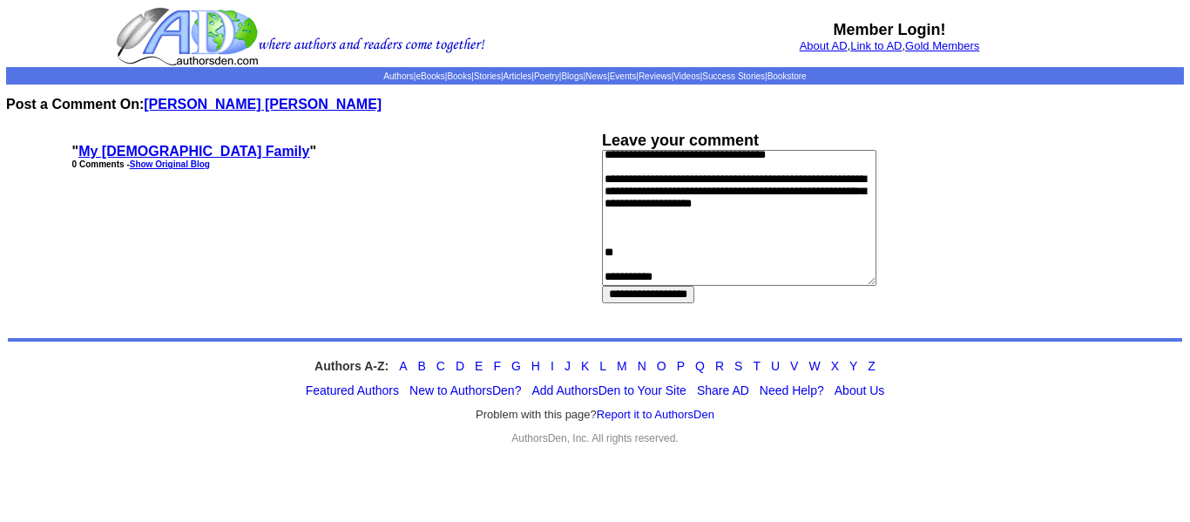
click at [817, 269] on textarea at bounding box center [739, 218] width 274 height 136
click at [731, 278] on textarea at bounding box center [739, 218] width 274 height 136
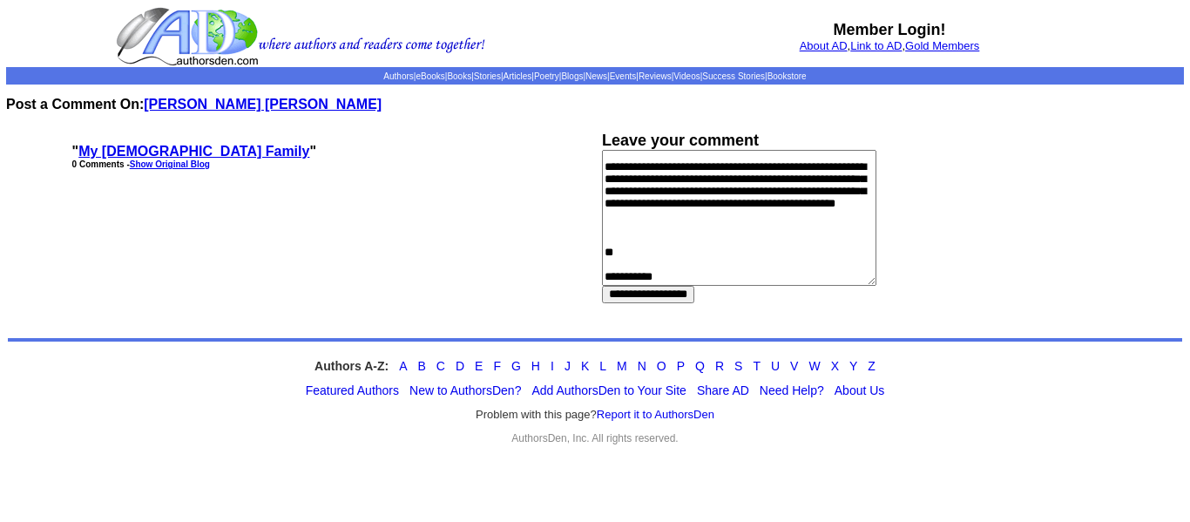
click at [606, 279] on textarea at bounding box center [739, 218] width 274 height 136
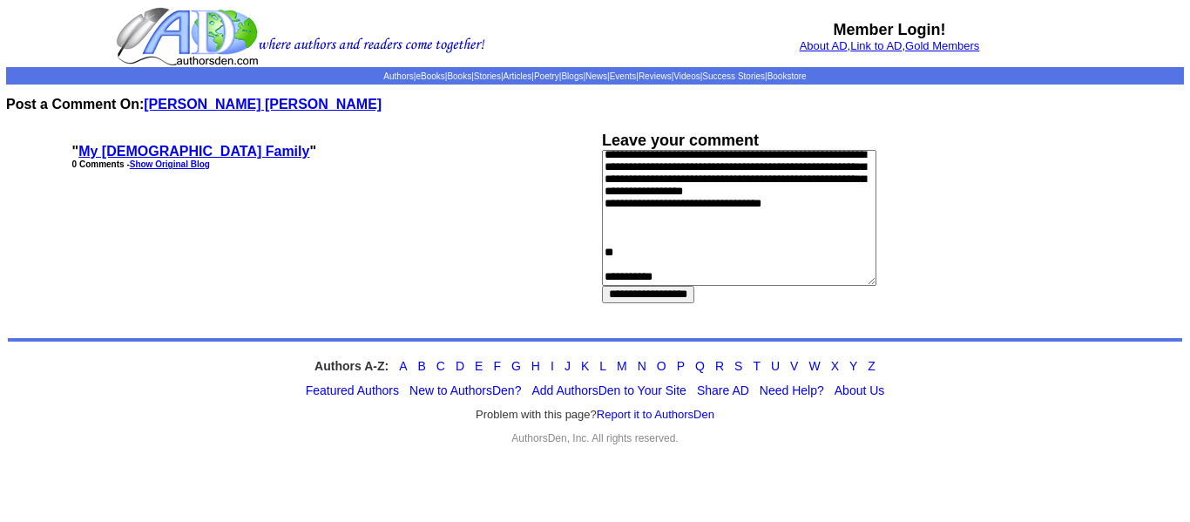
click at [857, 268] on textarea at bounding box center [739, 218] width 274 height 136
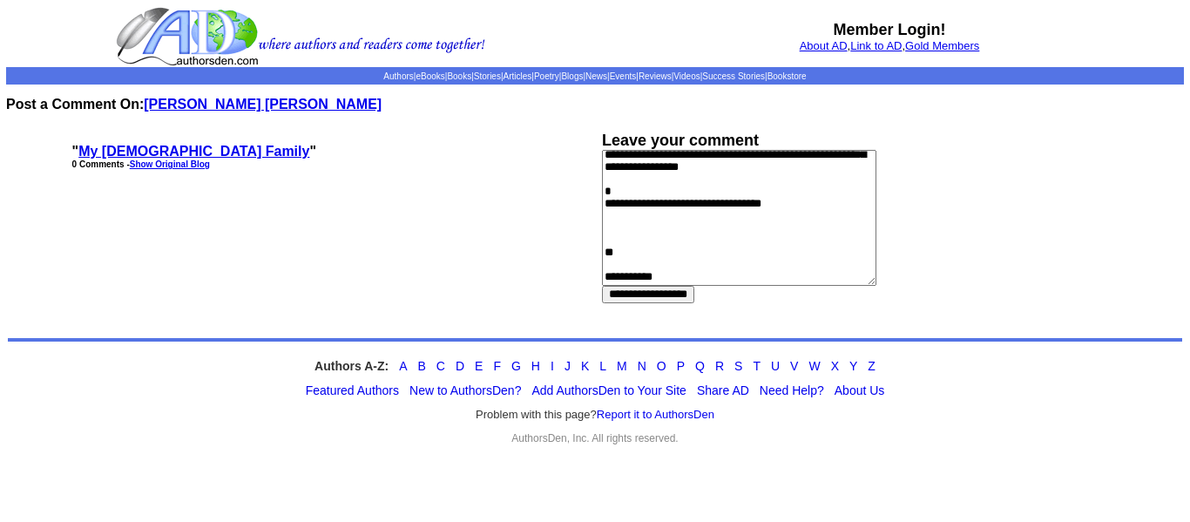
scroll to position [1380, 0]
click at [838, 230] on textarea at bounding box center [739, 218] width 274 height 136
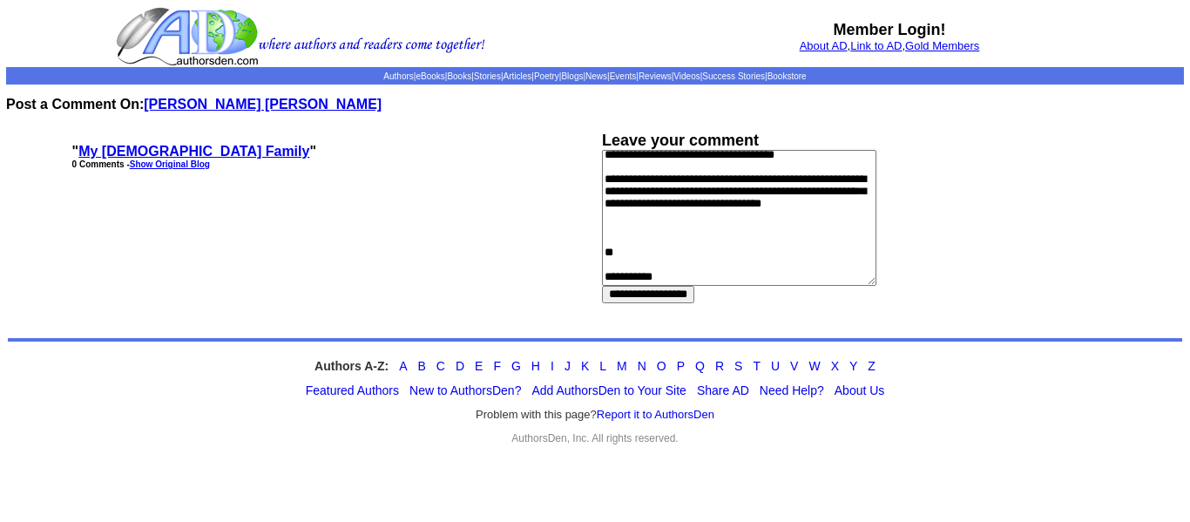
scroll to position [1409, 0]
type textarea "**********"
click at [648, 296] on input "**********" at bounding box center [648, 294] width 92 height 17
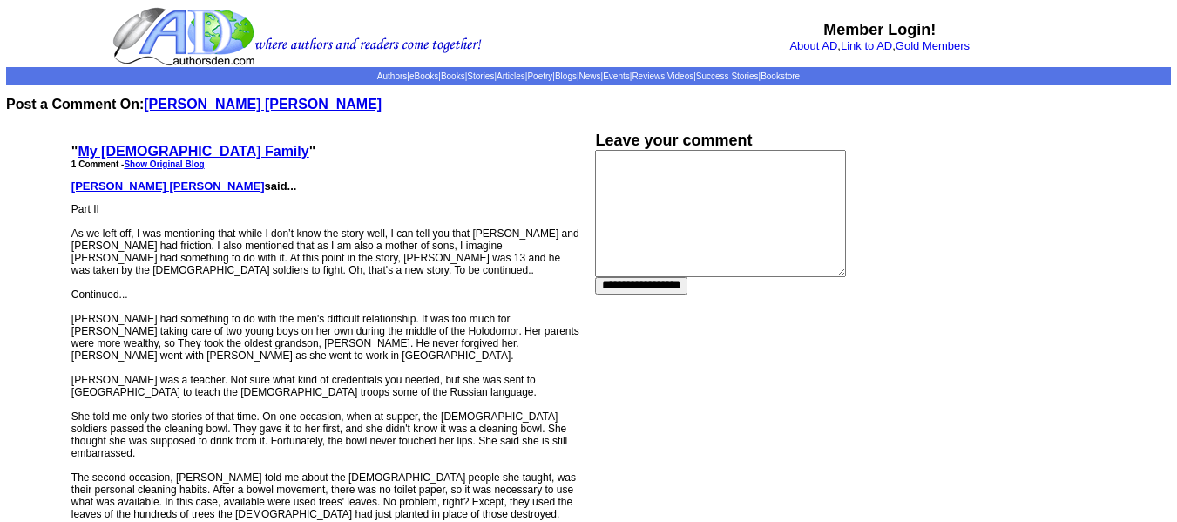
click at [402, 145] on p "" My [DEMOGRAPHIC_DATA] Family " 1 Comment - Show Original Blog" at bounding box center [326, 150] width 510 height 37
click at [496, 77] on link "Articles" at bounding box center [510, 76] width 29 height 10
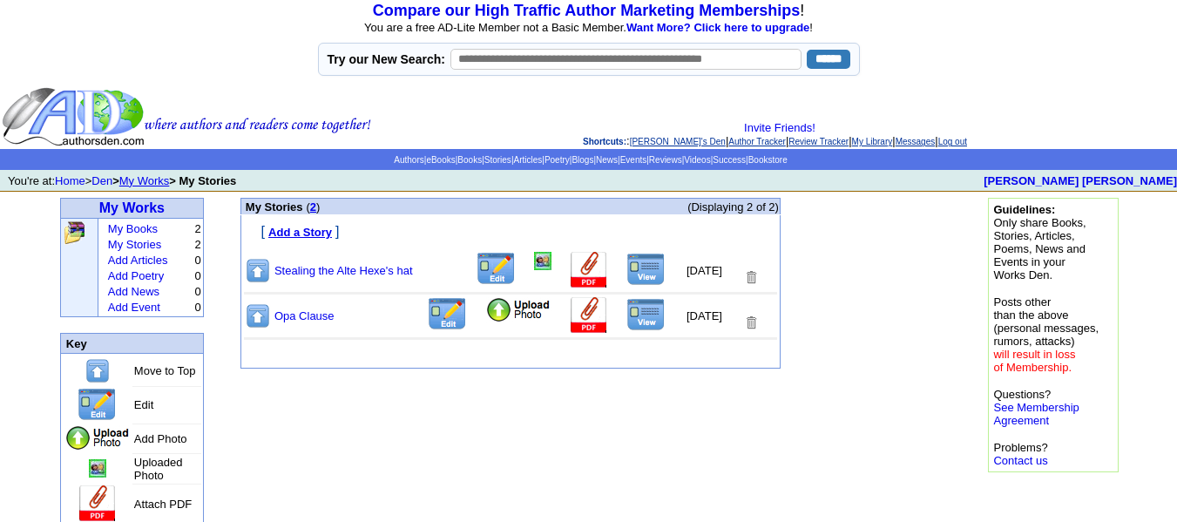
click at [296, 228] on font "Add a Story" at bounding box center [300, 232] width 64 height 13
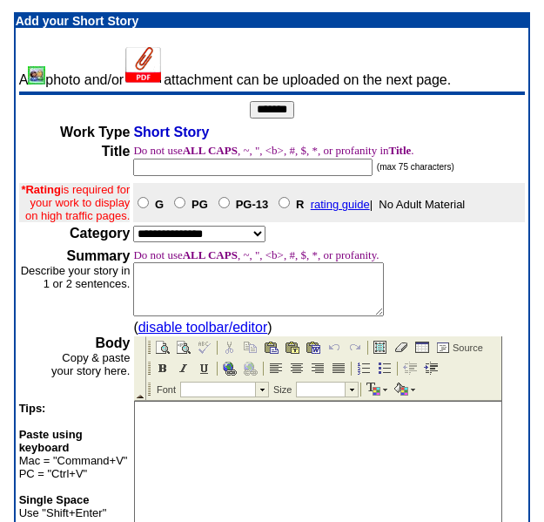
click at [147, 170] on input "text" at bounding box center [253, 167] width 240 height 17
type input "**********"
click at [226, 242] on select "**********" at bounding box center [199, 234] width 132 height 17
click at [225, 242] on select "**********" at bounding box center [199, 234] width 132 height 17
click at [167, 299] on textarea at bounding box center [258, 289] width 251 height 54
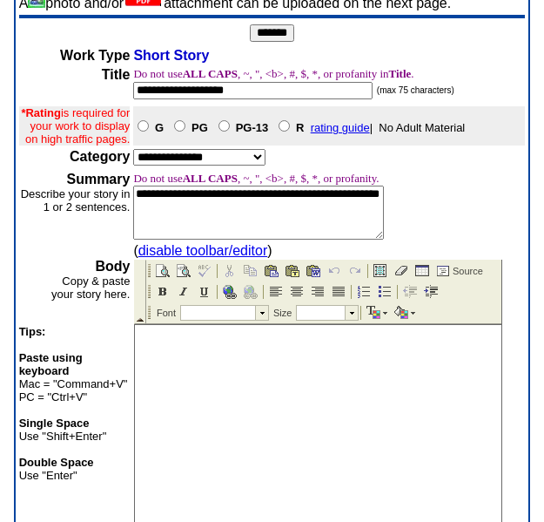
scroll to position [110, 0]
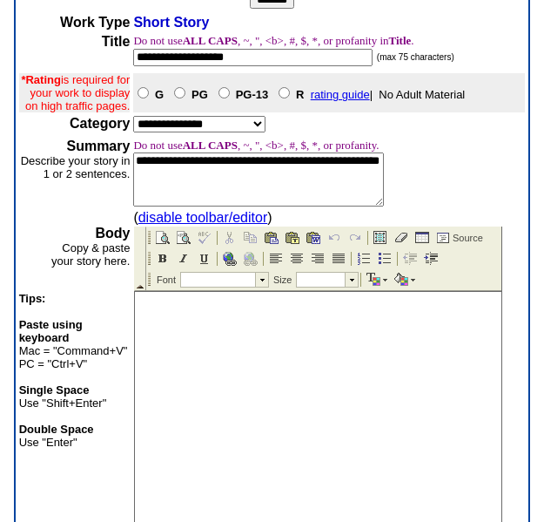
type textarea "**********"
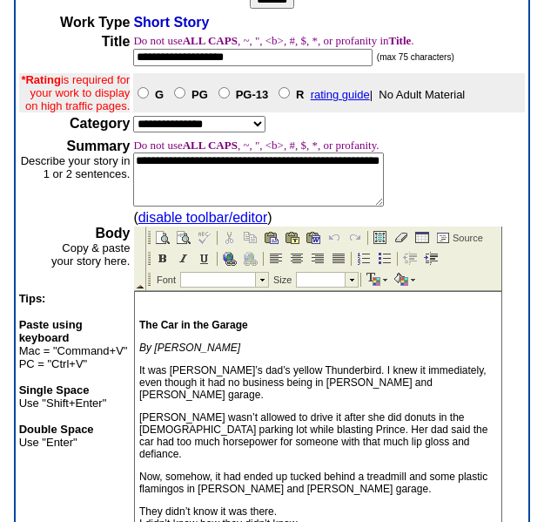
scroll to position [0, 0]
drag, startPoint x: 253, startPoint y: 319, endPoint x: 134, endPoint y: 309, distance: 119.7
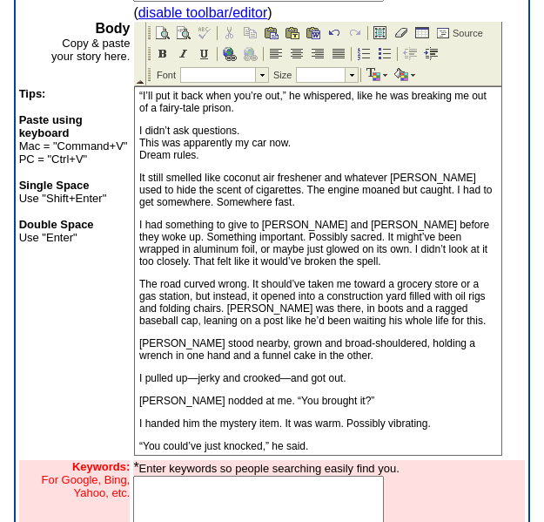
scroll to position [428, 0]
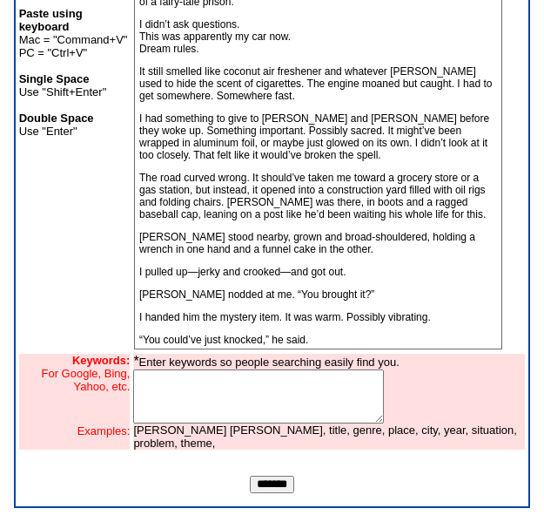
click at [296, 389] on textarea at bounding box center [258, 396] width 251 height 54
type textarea "**********"
click at [282, 485] on input "*******" at bounding box center [272, 484] width 44 height 17
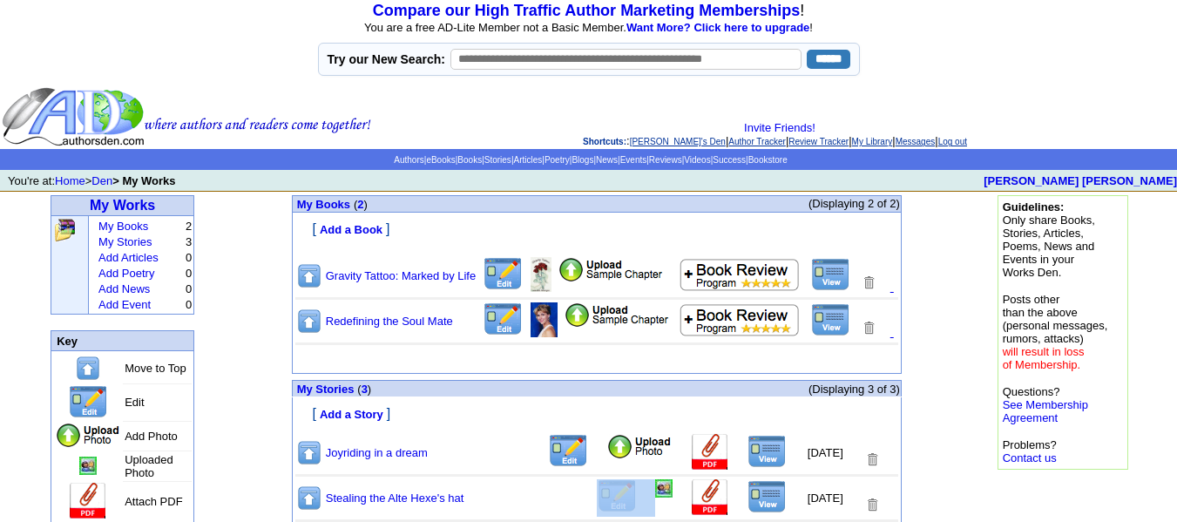
click at [605, 478] on table "Joyriding in a dream 10/15/2025 Stealing the Alte Hexe's hat 10/14/2025 Opa Cla…" at bounding box center [597, 500] width 606 height 138
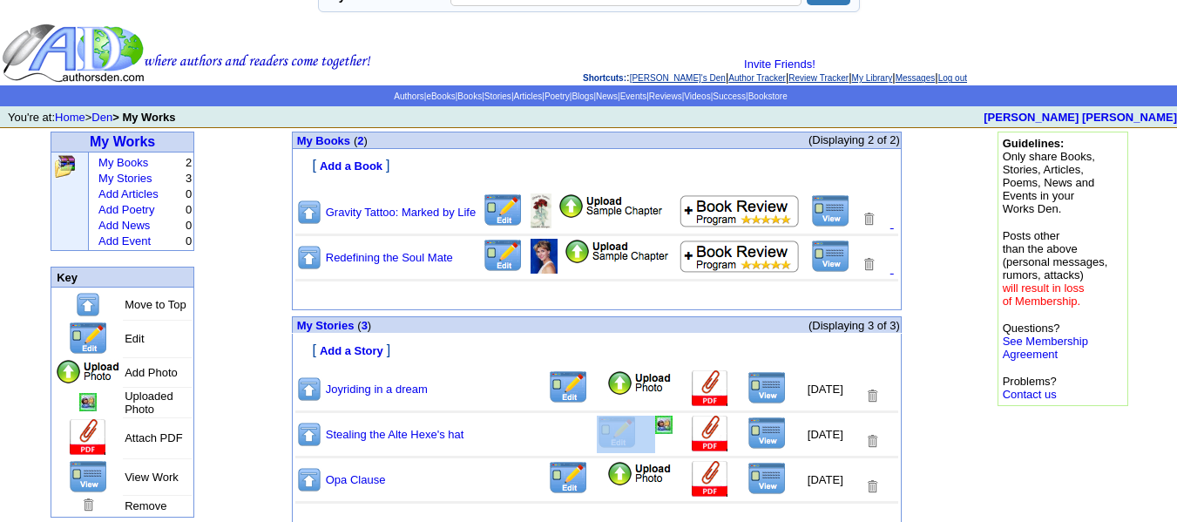
scroll to position [112, 0]
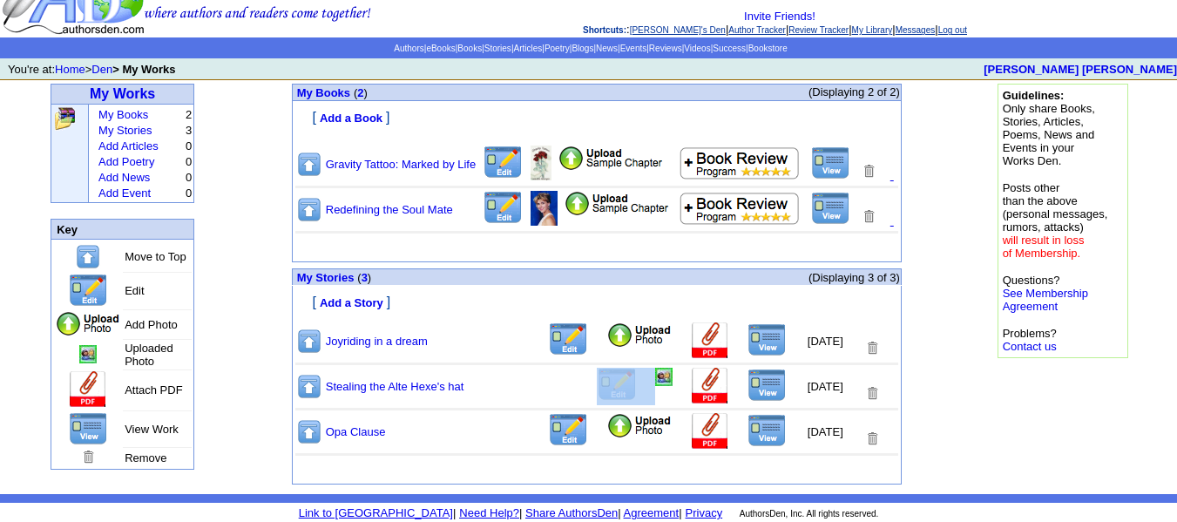
click at [624, 340] on img at bounding box center [639, 335] width 66 height 26
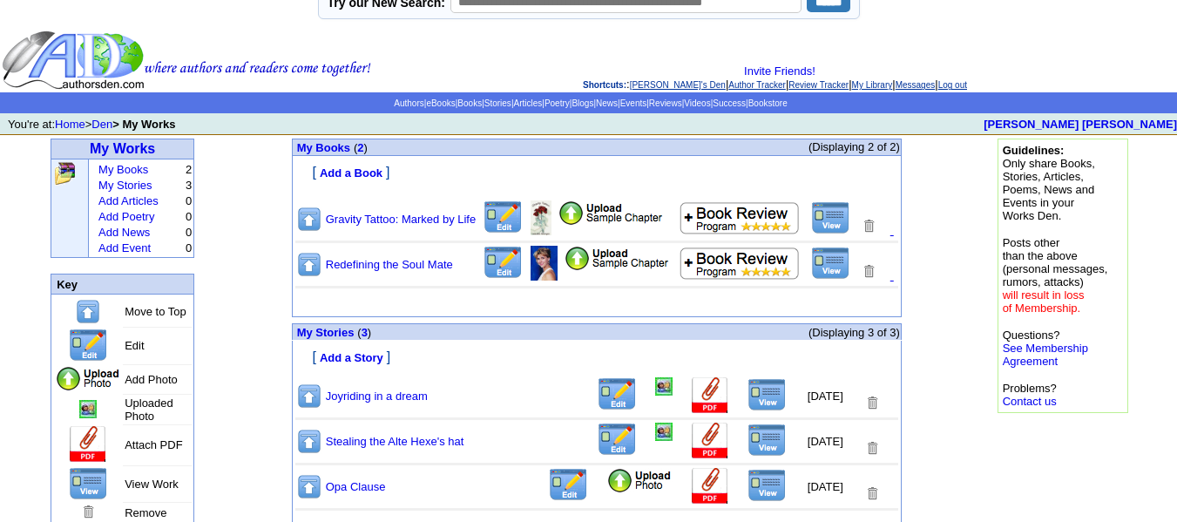
scroll to position [112, 0]
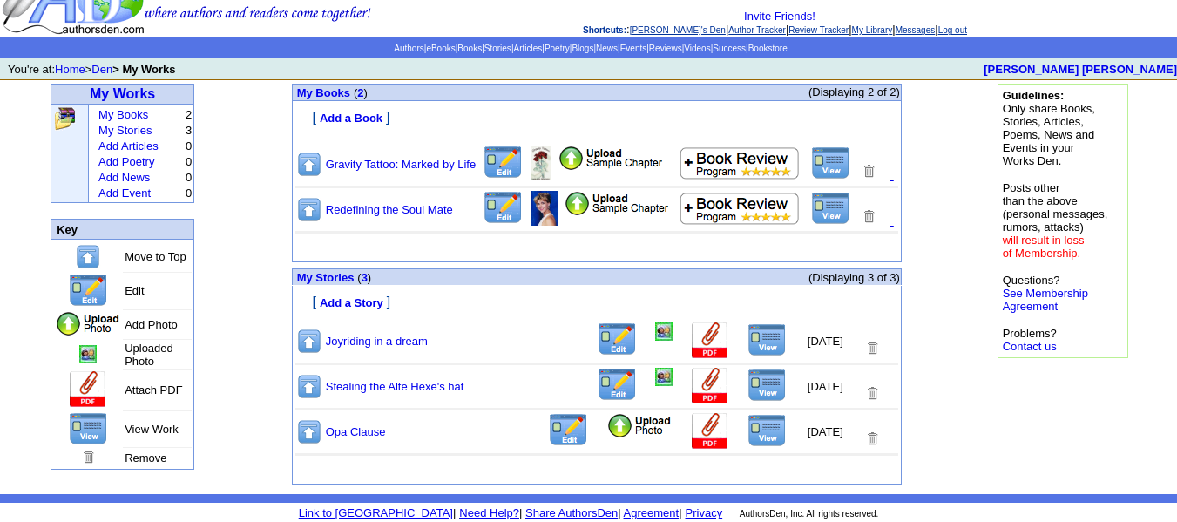
click at [636, 436] on img at bounding box center [639, 426] width 66 height 26
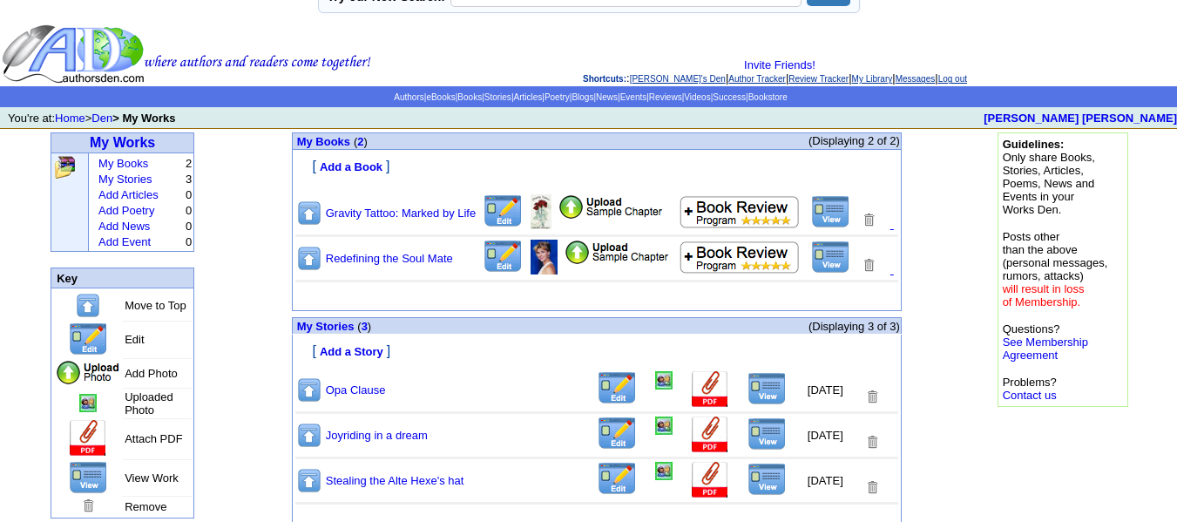
scroll to position [112, 0]
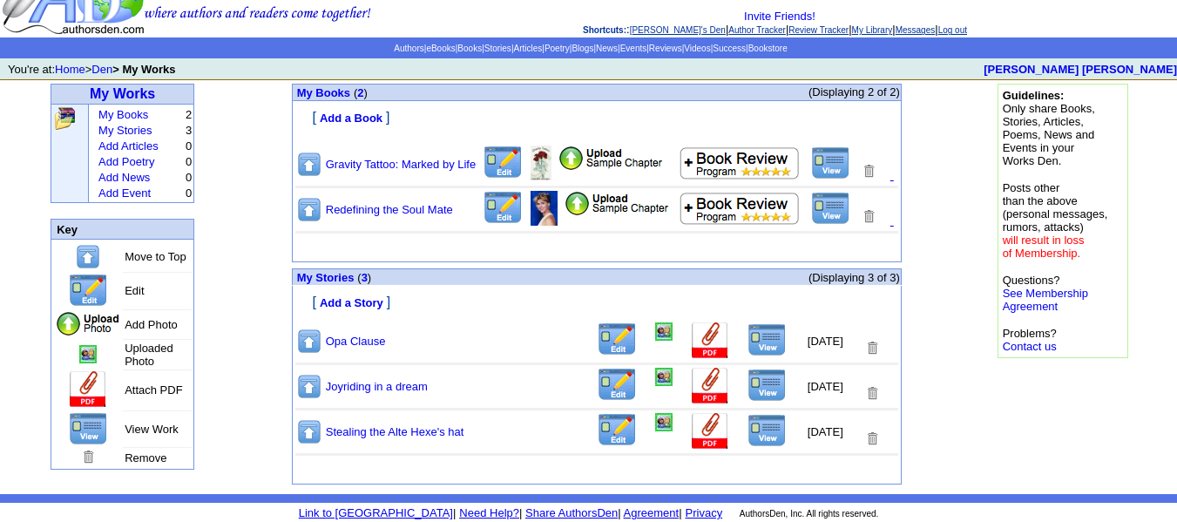
click at [749, 336] on img at bounding box center [766, 339] width 39 height 33
click at [597, 348] on img at bounding box center [617, 339] width 41 height 34
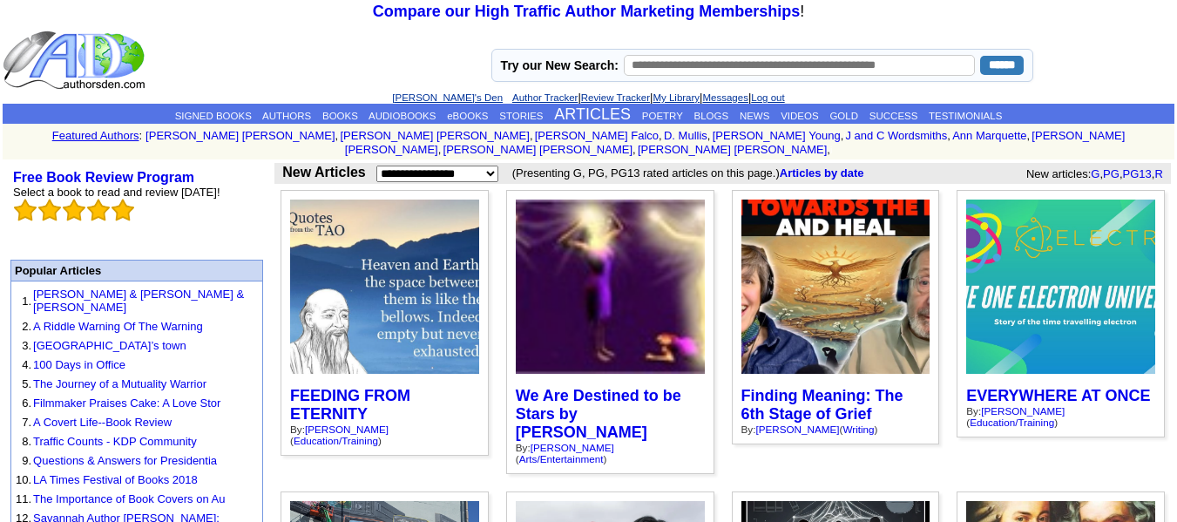
click at [449, 99] on link "[PERSON_NAME]'s Den" at bounding box center [447, 97] width 111 height 10
